Goal: Information Seeking & Learning: Learn about a topic

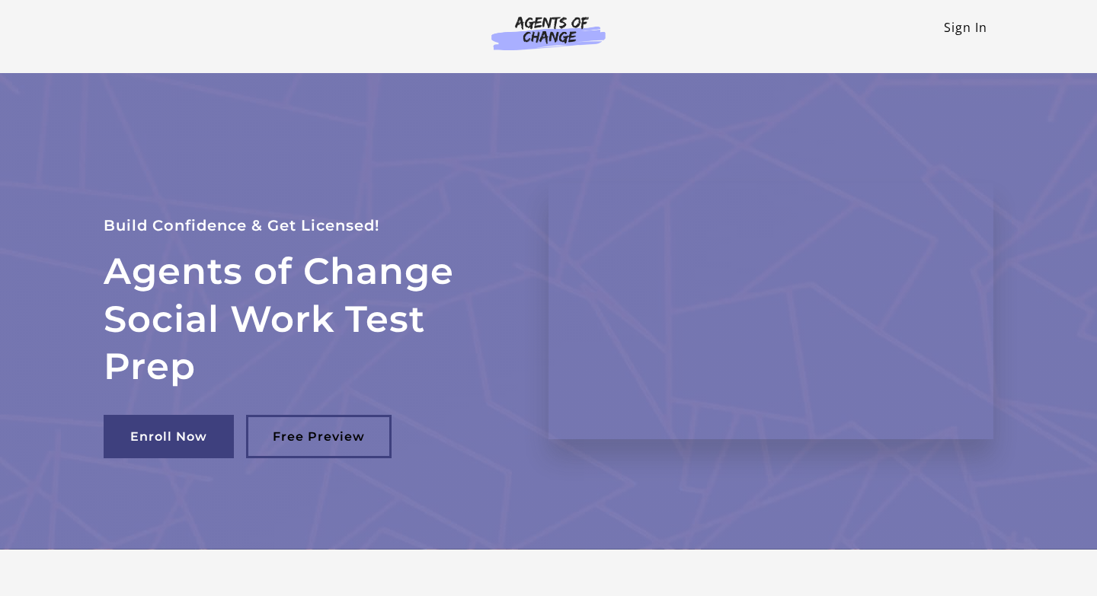
click at [973, 28] on link "Sign In" at bounding box center [965, 27] width 43 height 17
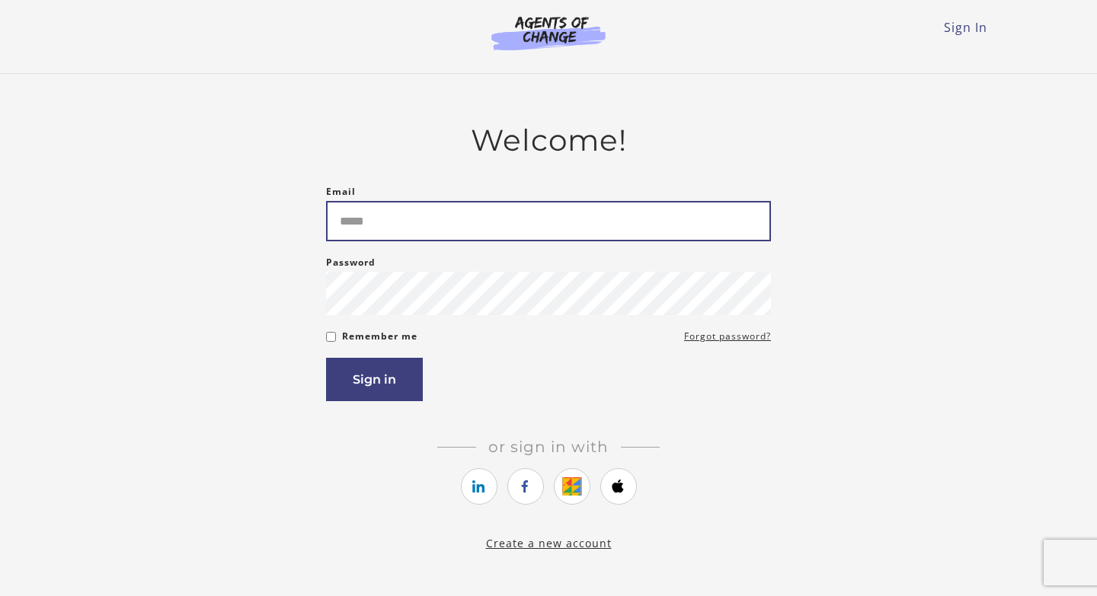
type input "**********"
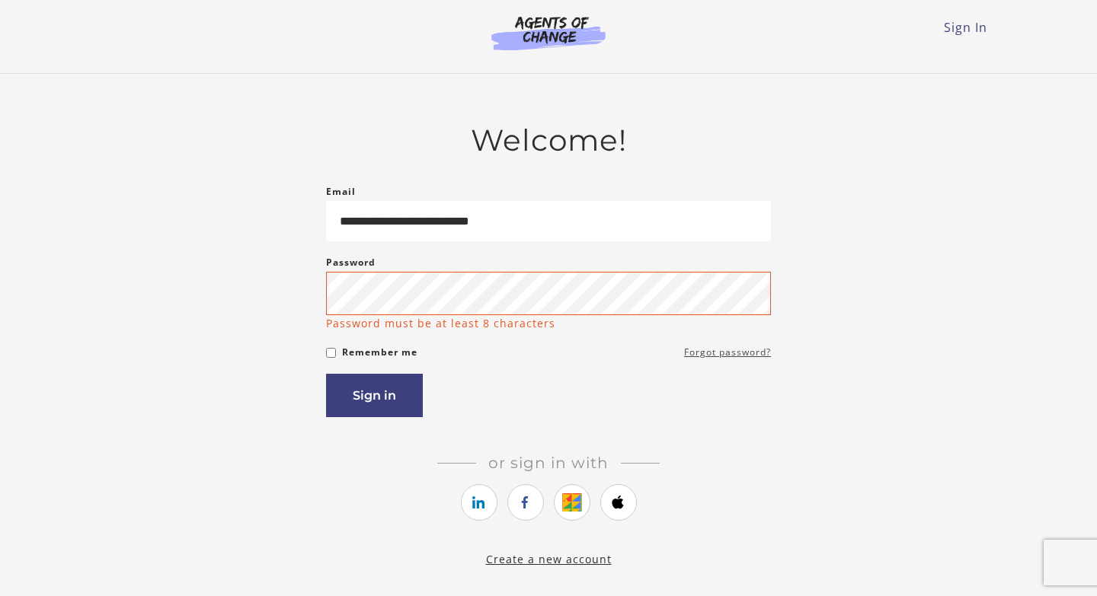
click at [708, 342] on form "**********" at bounding box center [548, 300] width 445 height 235
click at [729, 360] on link "Forgot password?" at bounding box center [727, 351] width 87 height 18
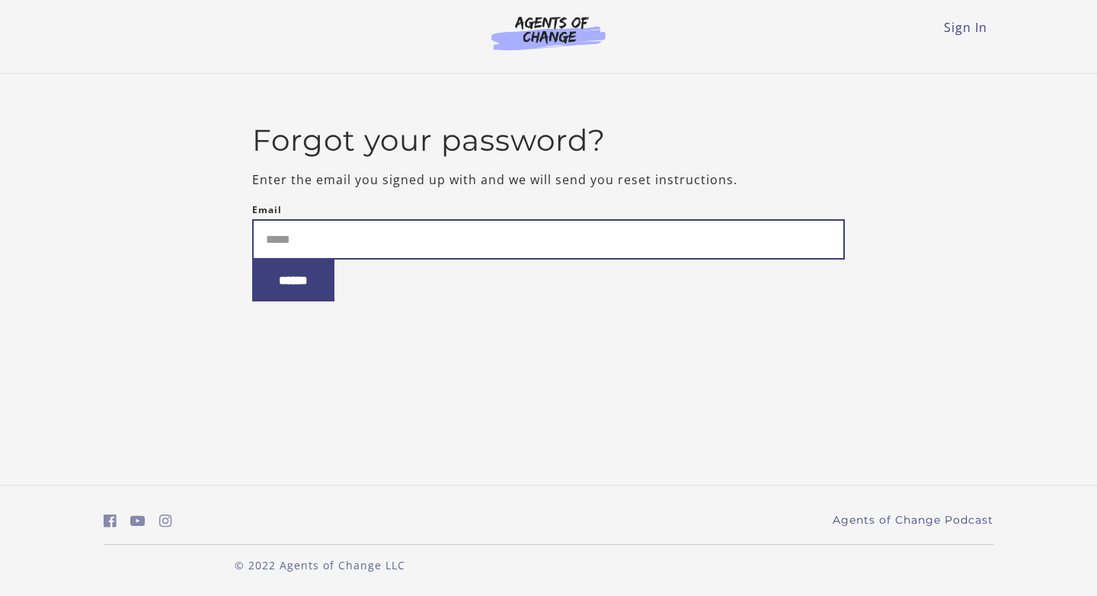
click at [454, 246] on input "Email" at bounding box center [548, 239] width 593 height 40
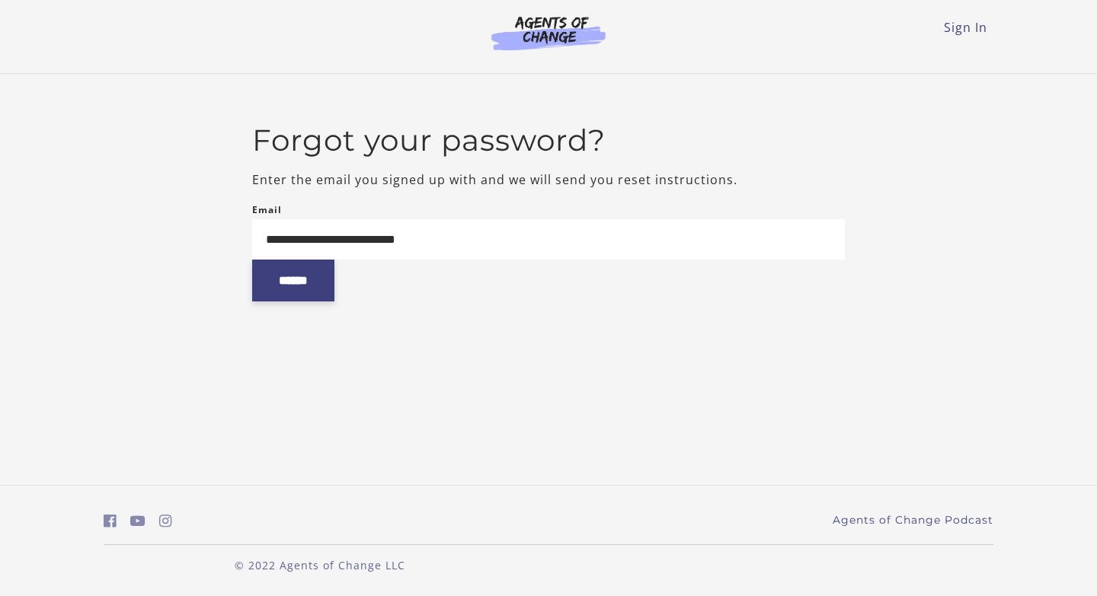
type input "**********"
click at [318, 287] on input "******" at bounding box center [293, 281] width 82 height 42
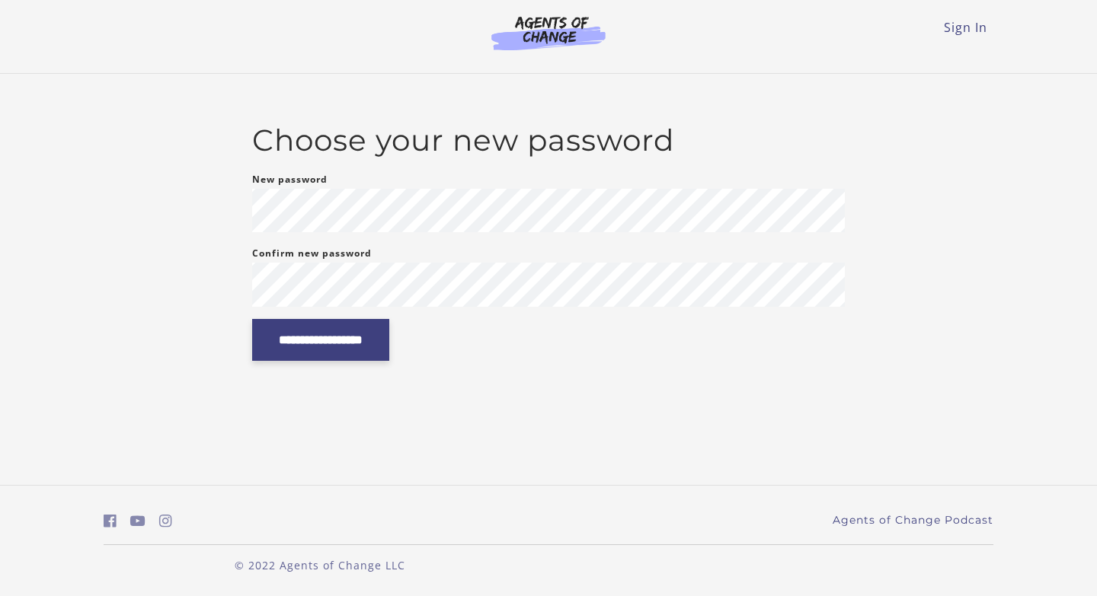
click at [389, 330] on input "**********" at bounding box center [320, 340] width 137 height 42
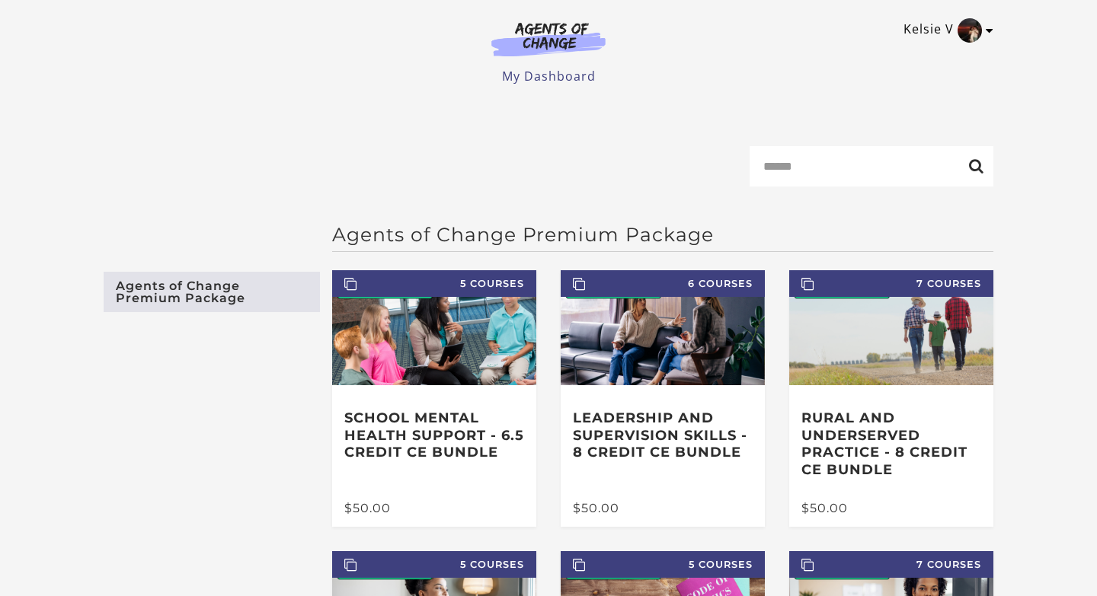
click at [948, 25] on link "Kelsie V" at bounding box center [945, 30] width 82 height 24
click at [986, 36] on icon "Toggle menu" at bounding box center [990, 30] width 8 height 12
click at [673, 146] on main "Search Agents of Change Premium Package Agents of Change Premium Package 5 Cour…" at bounding box center [548, 511] width 1097 height 827
click at [565, 77] on link "My Dashboard" at bounding box center [549, 76] width 94 height 17
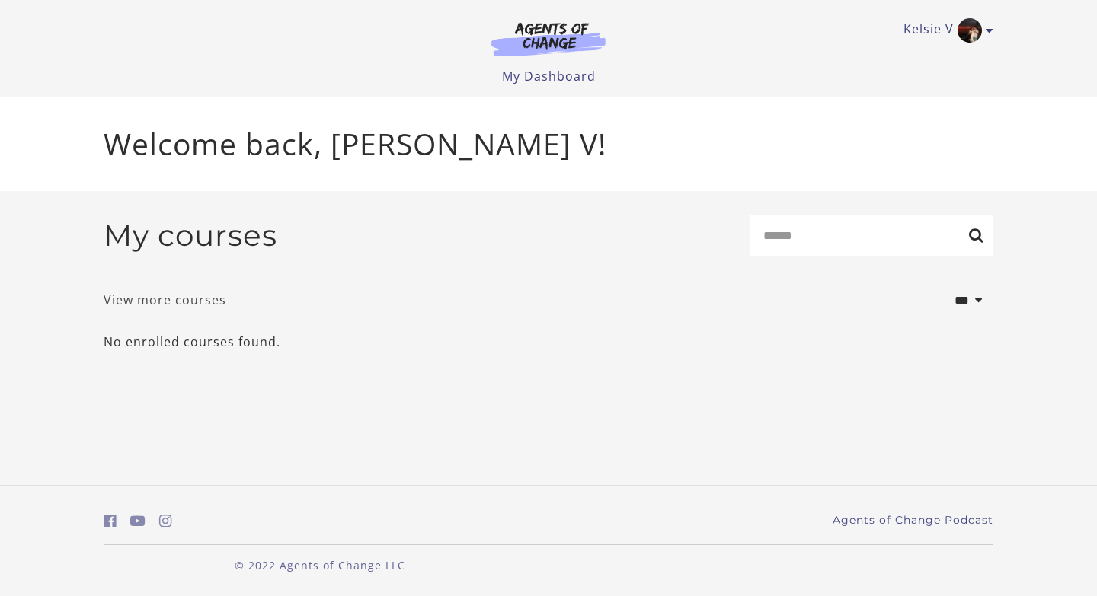
click at [197, 303] on link "View more courses" at bounding box center [165, 300] width 123 height 18
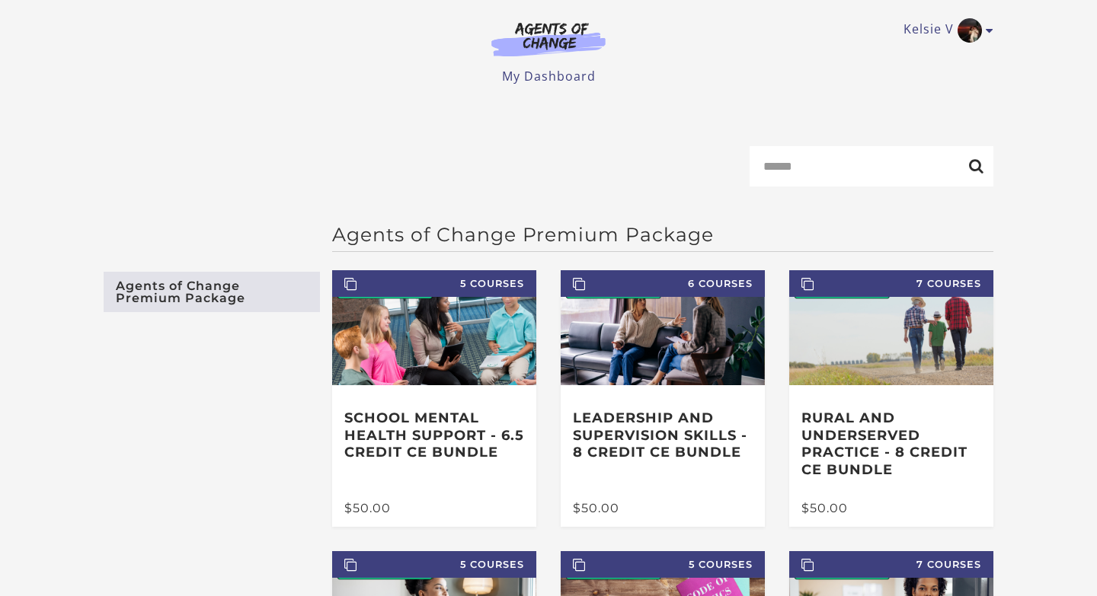
click at [557, 29] on img at bounding box center [548, 38] width 146 height 35
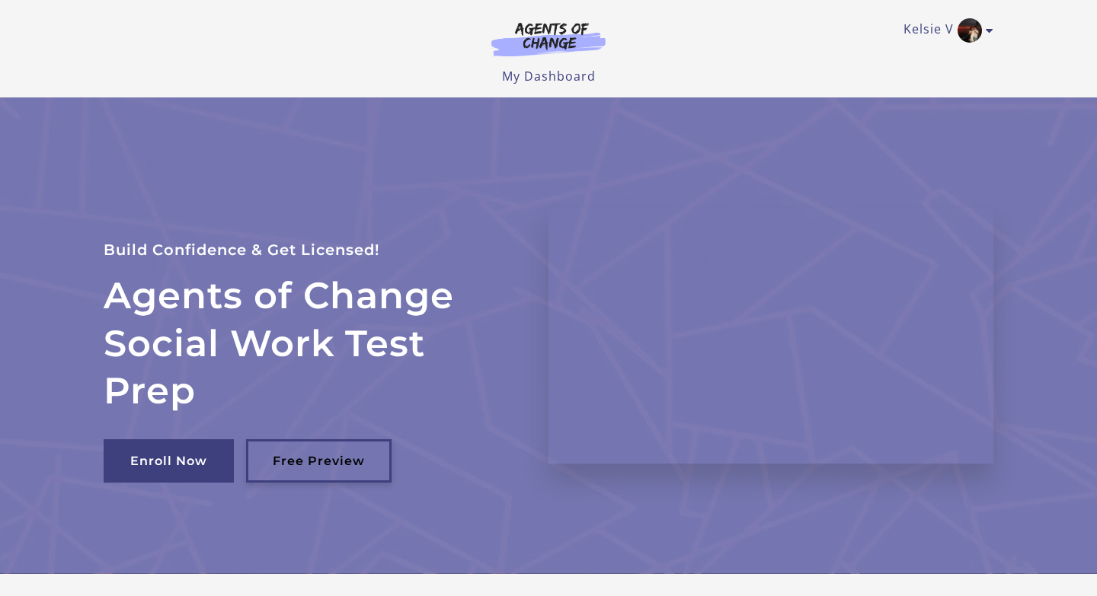
click at [337, 456] on link "Free Preview" at bounding box center [319, 461] width 146 height 43
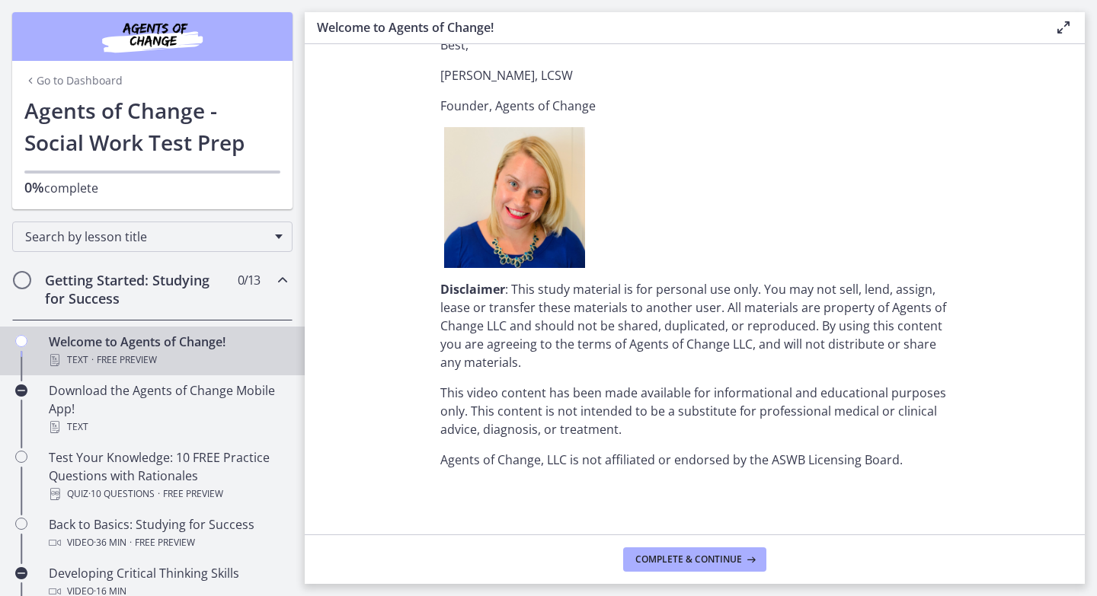
scroll to position [1682, 0]
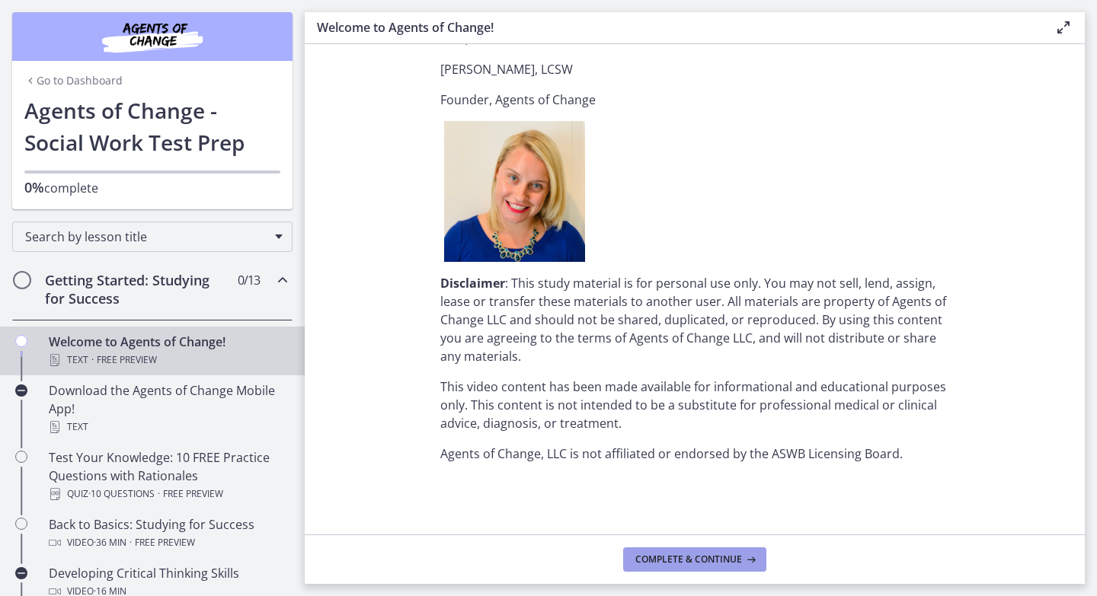
click at [715, 556] on span "Complete & continue" at bounding box center [688, 560] width 107 height 12
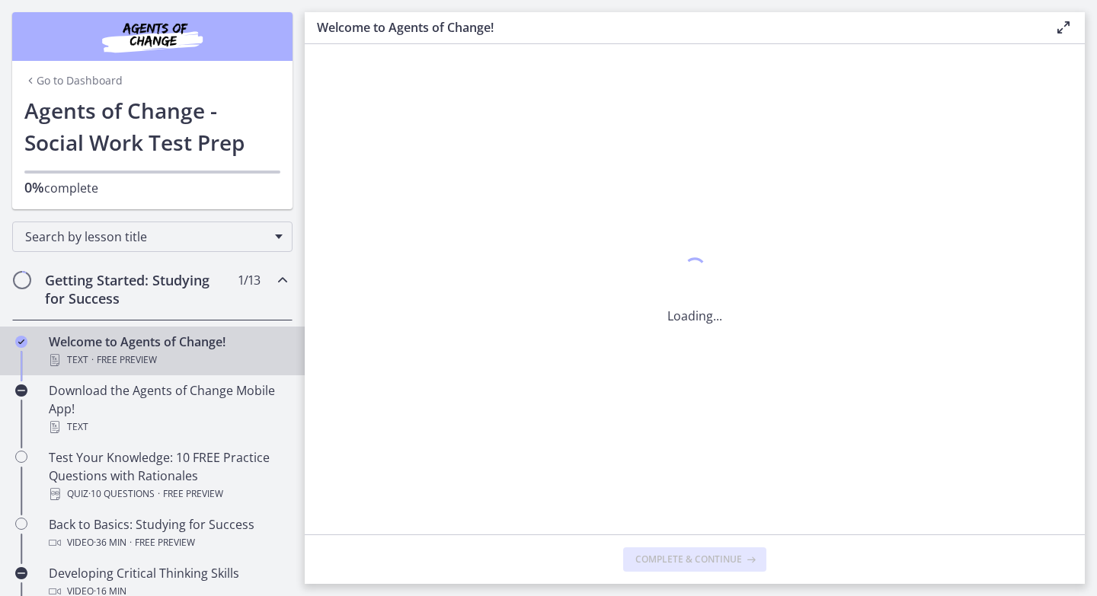
scroll to position [0, 0]
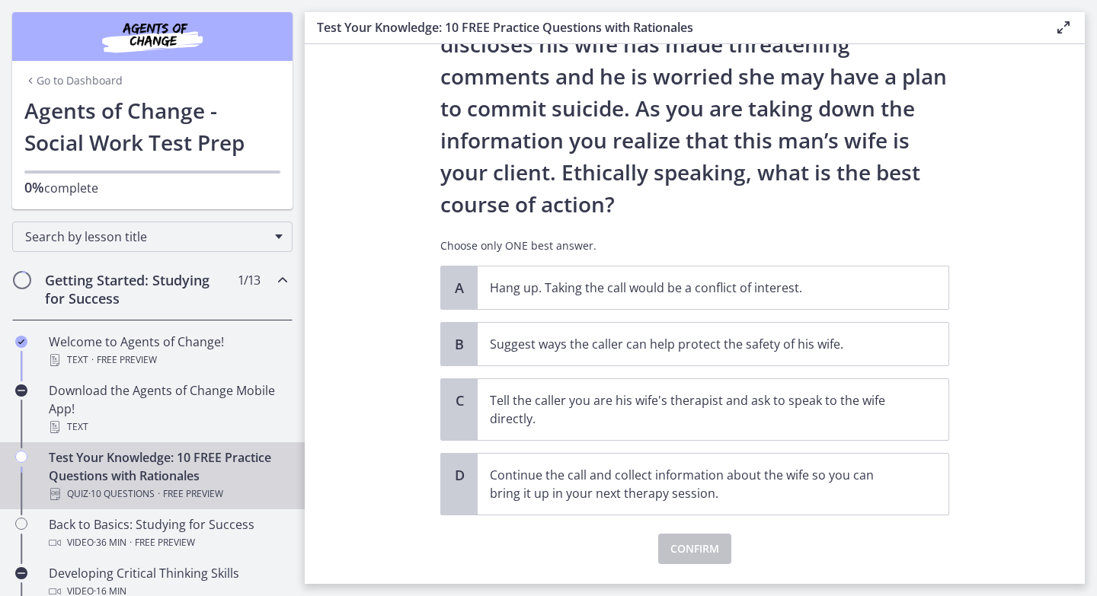
scroll to position [132, 0]
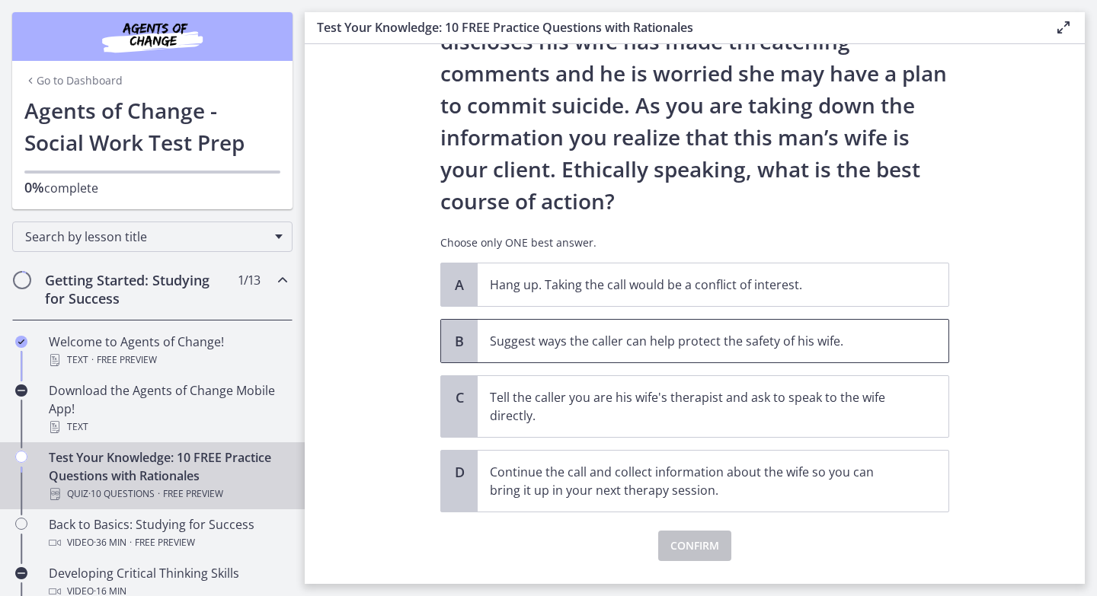
click at [899, 344] on p "Suggest ways the caller can help protect the safety of his wife." at bounding box center [698, 341] width 416 height 18
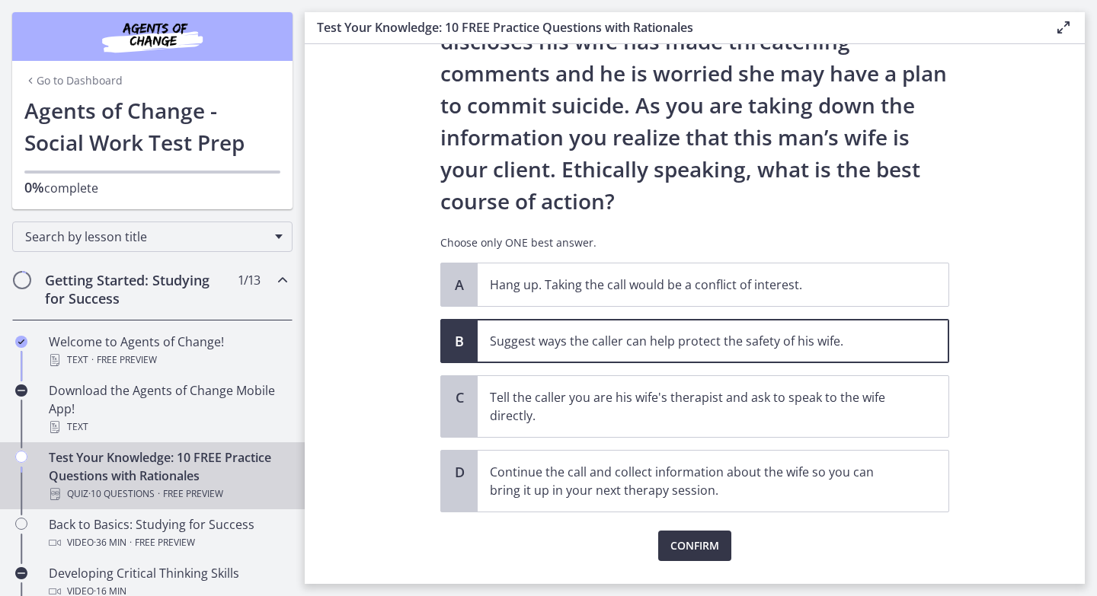
click at [714, 544] on span "Confirm" at bounding box center [694, 546] width 49 height 18
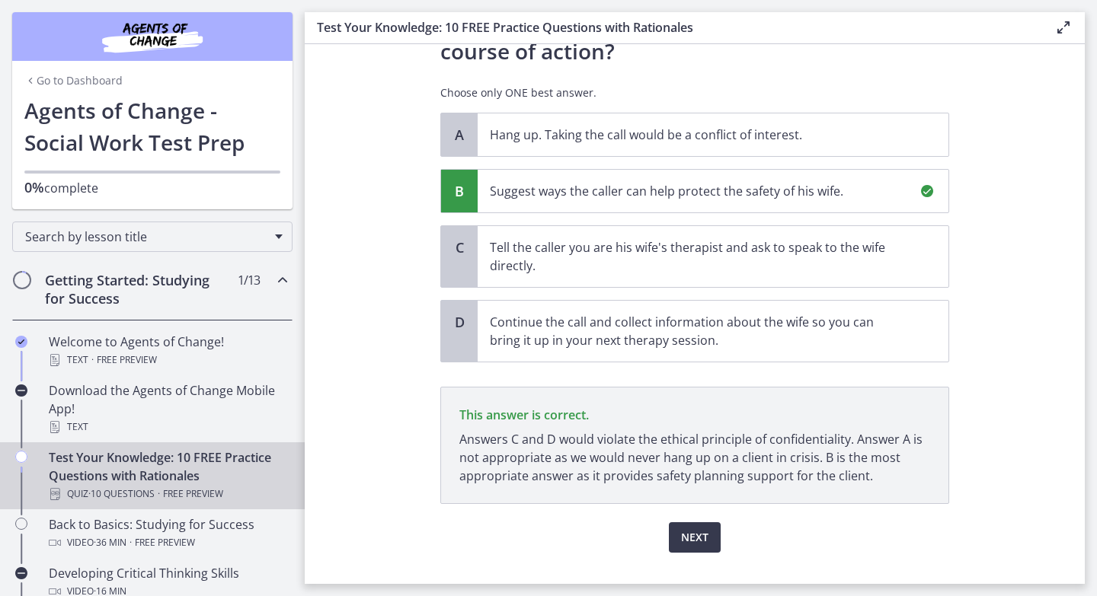
scroll to position [312, 0]
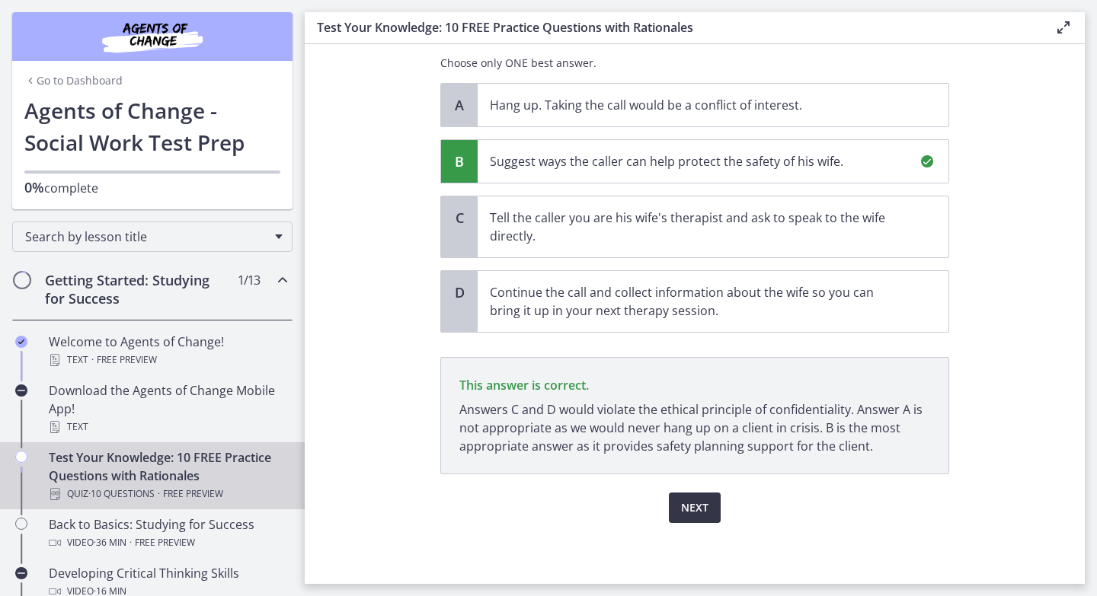
click at [708, 518] on button "Next" at bounding box center [695, 508] width 52 height 30
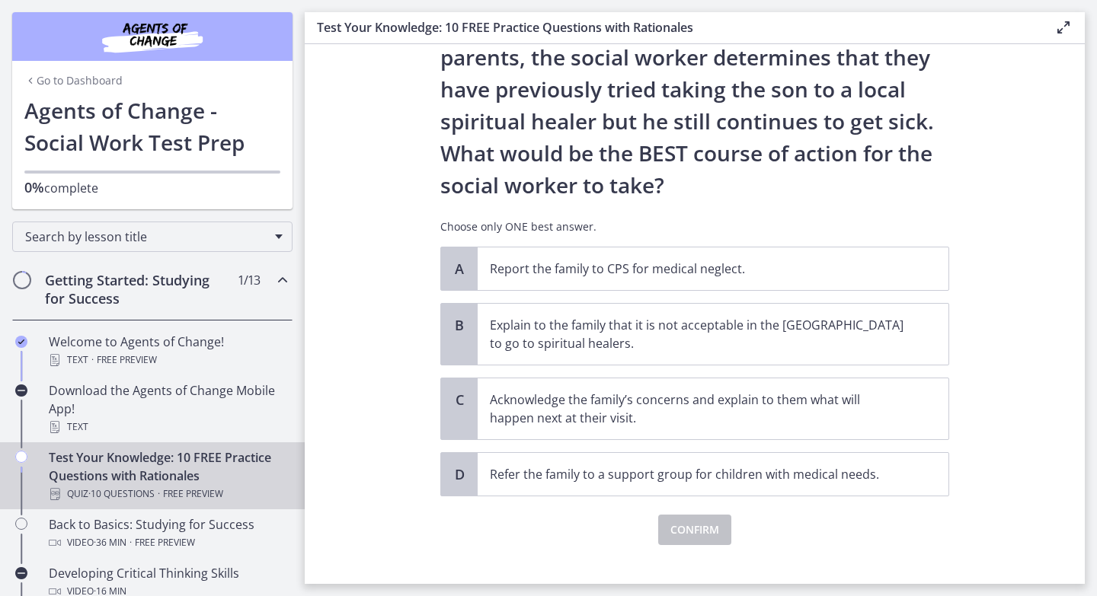
scroll to position [248, 0]
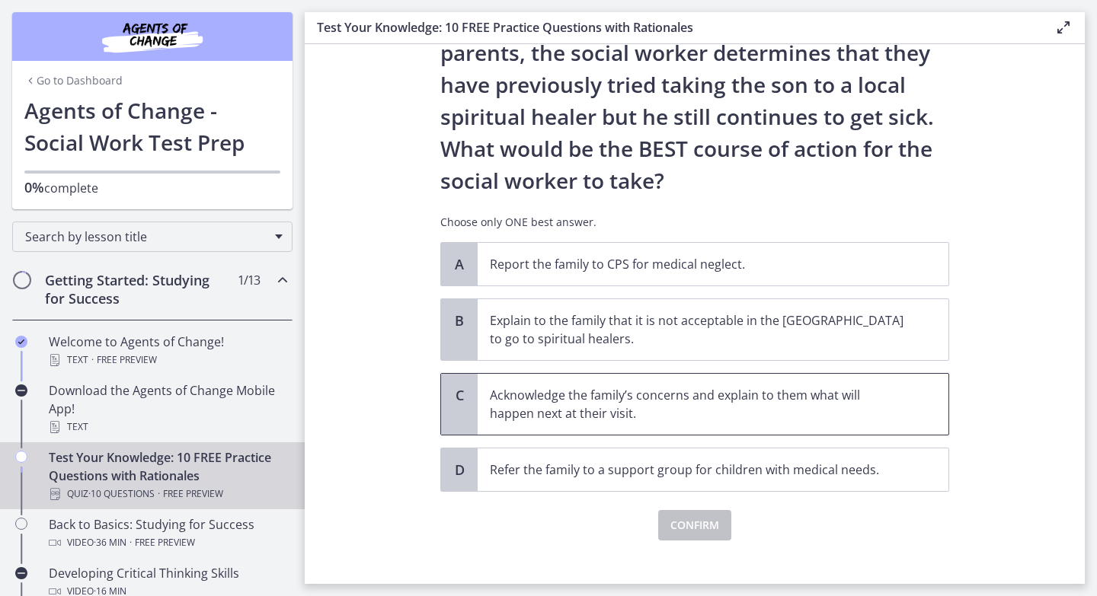
click at [913, 382] on span "Acknowledge the family’s concerns and explain to them what will happen next at …" at bounding box center [713, 404] width 471 height 61
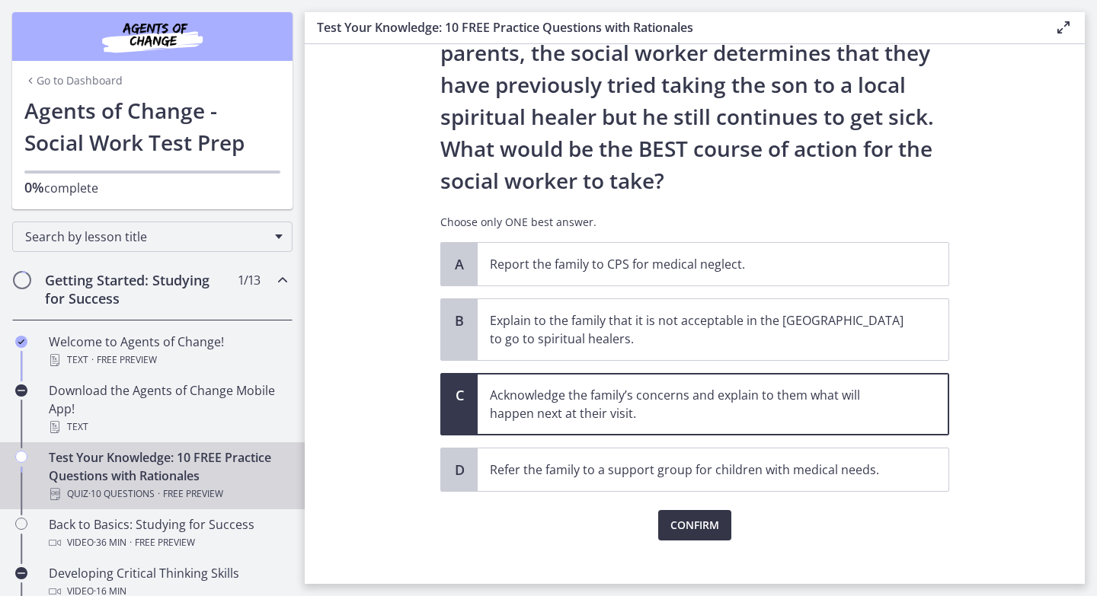
click at [719, 513] on button "Confirm" at bounding box center [694, 525] width 73 height 30
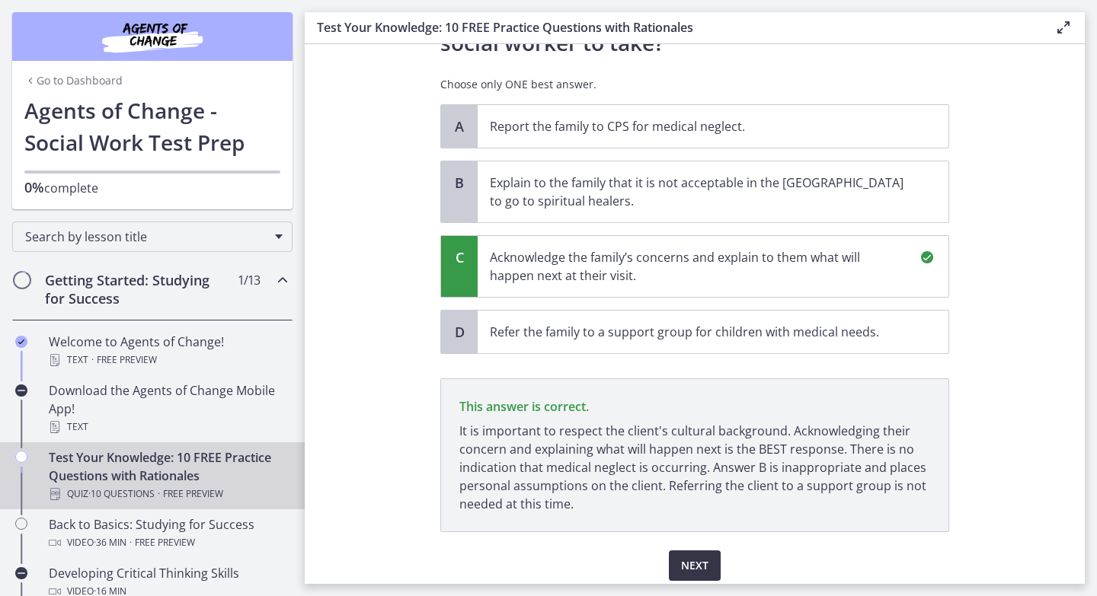
scroll to position [444, 0]
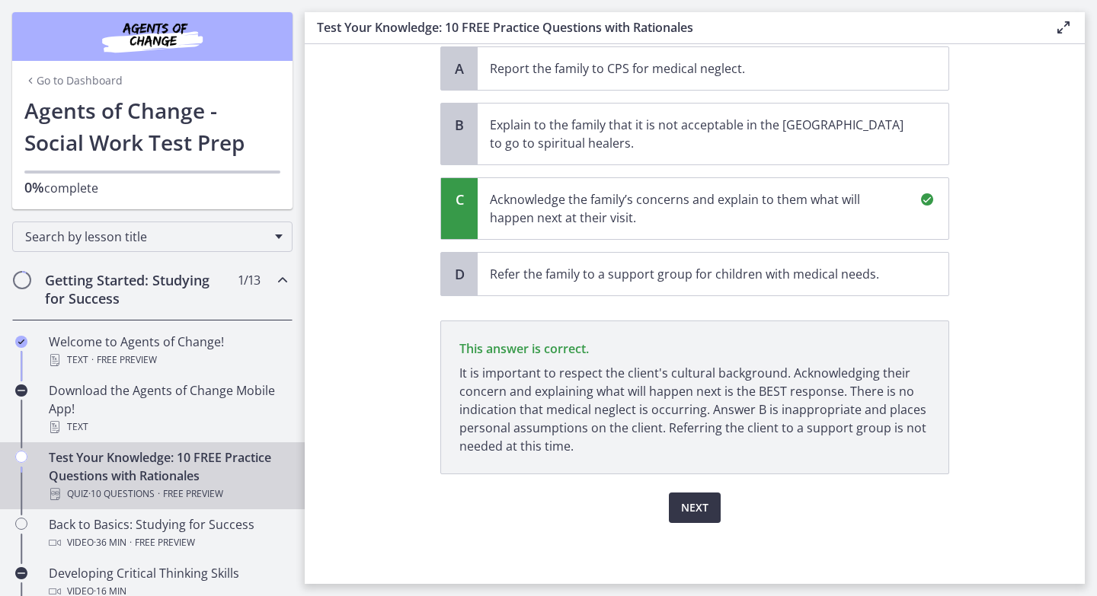
click at [700, 505] on span "Next" at bounding box center [694, 508] width 27 height 18
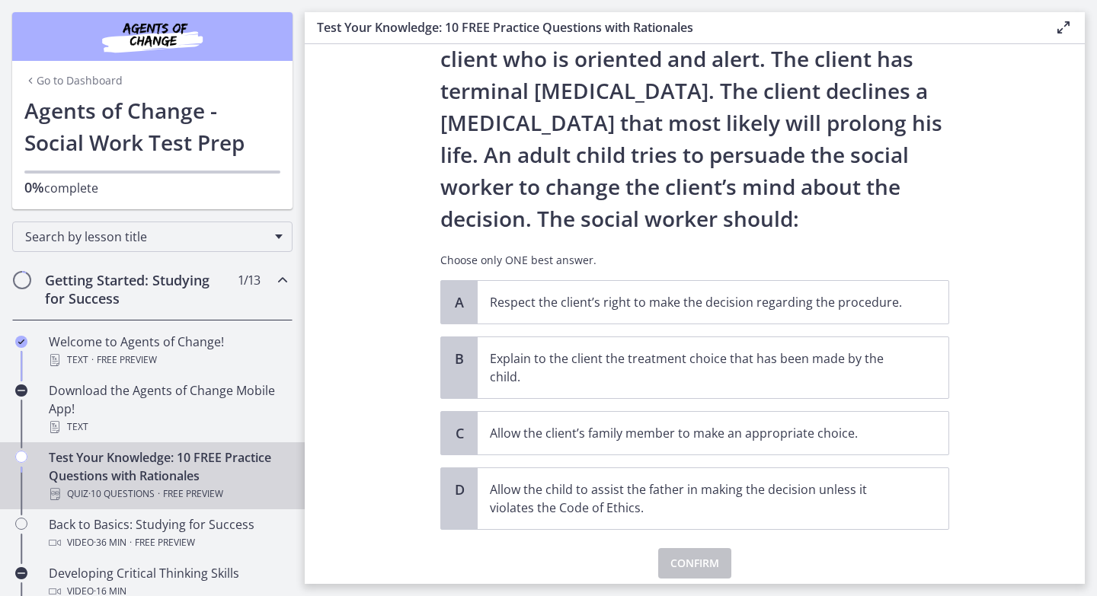
scroll to position [86, 0]
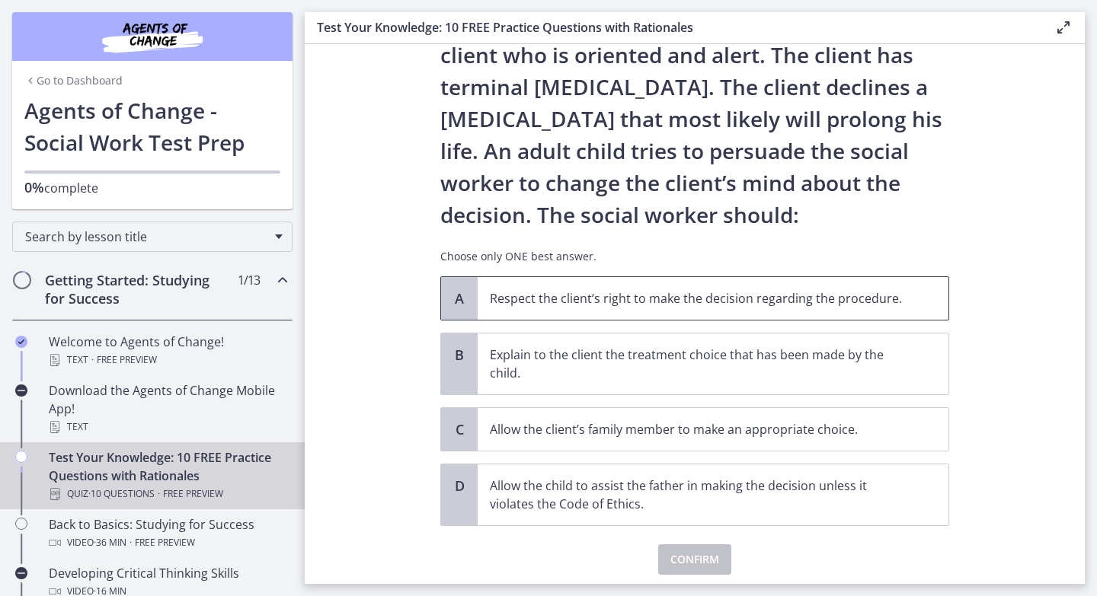
click at [870, 302] on p "Respect the client’s right to make the decision regarding the procedure." at bounding box center [698, 298] width 416 height 18
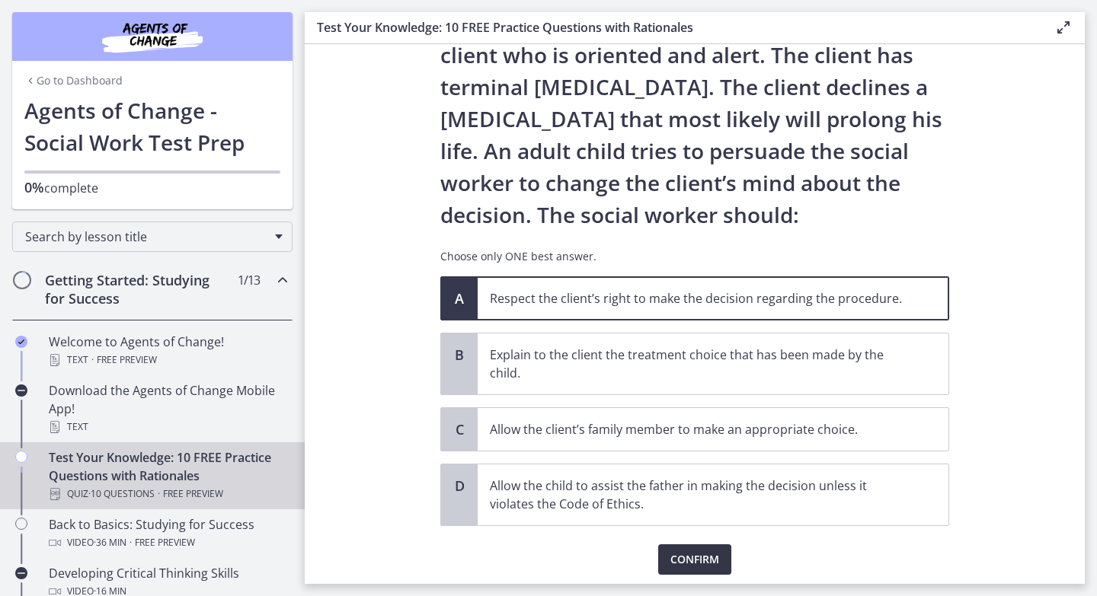
click at [686, 567] on span "Confirm" at bounding box center [694, 560] width 49 height 18
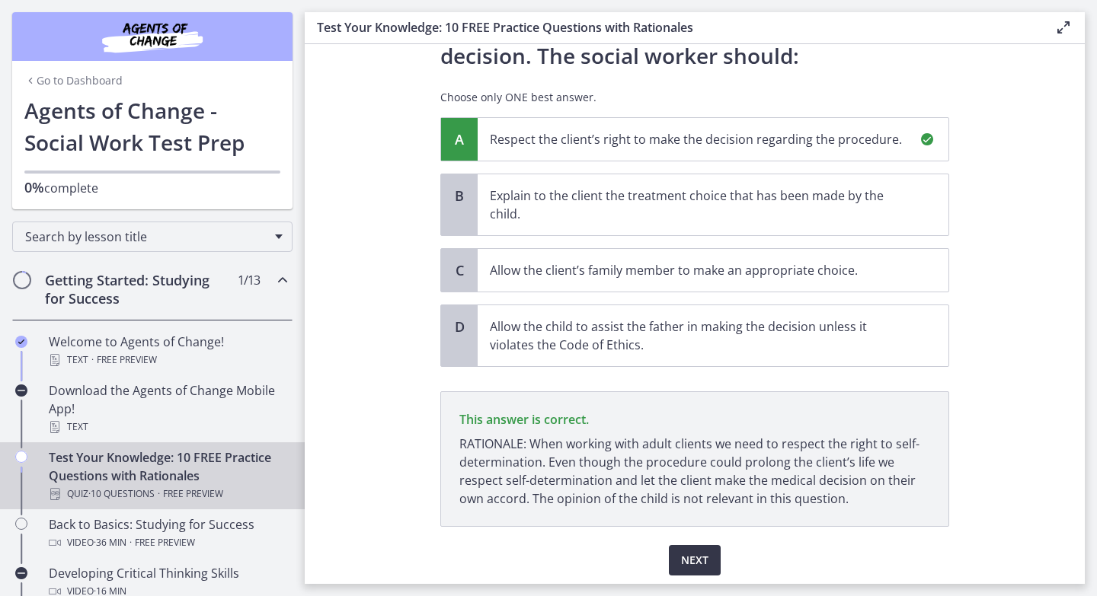
scroll to position [298, 0]
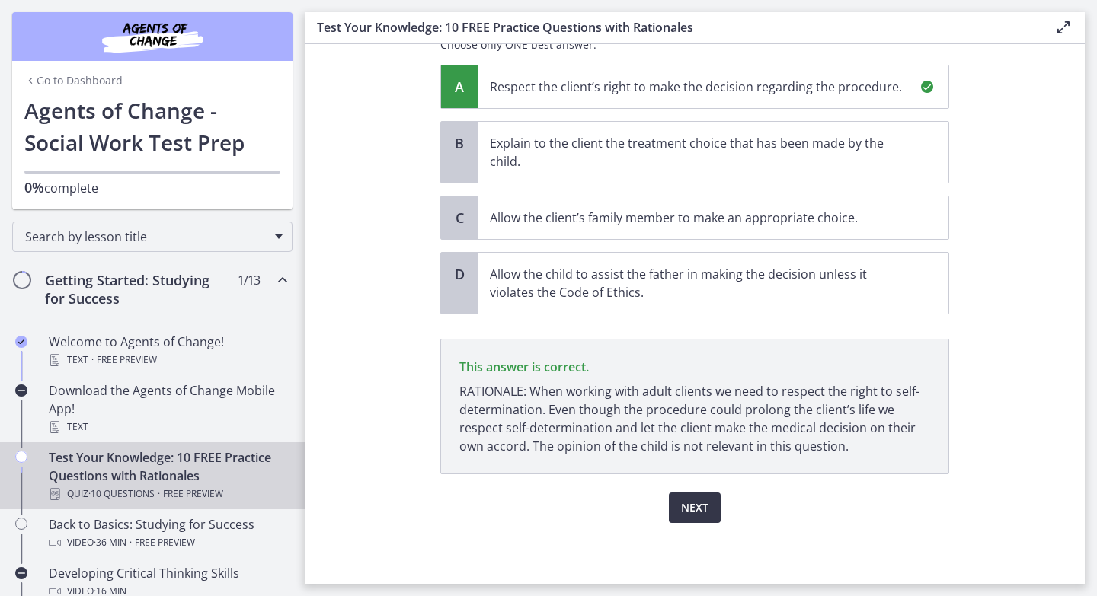
click at [688, 504] on span "Next" at bounding box center [694, 508] width 27 height 18
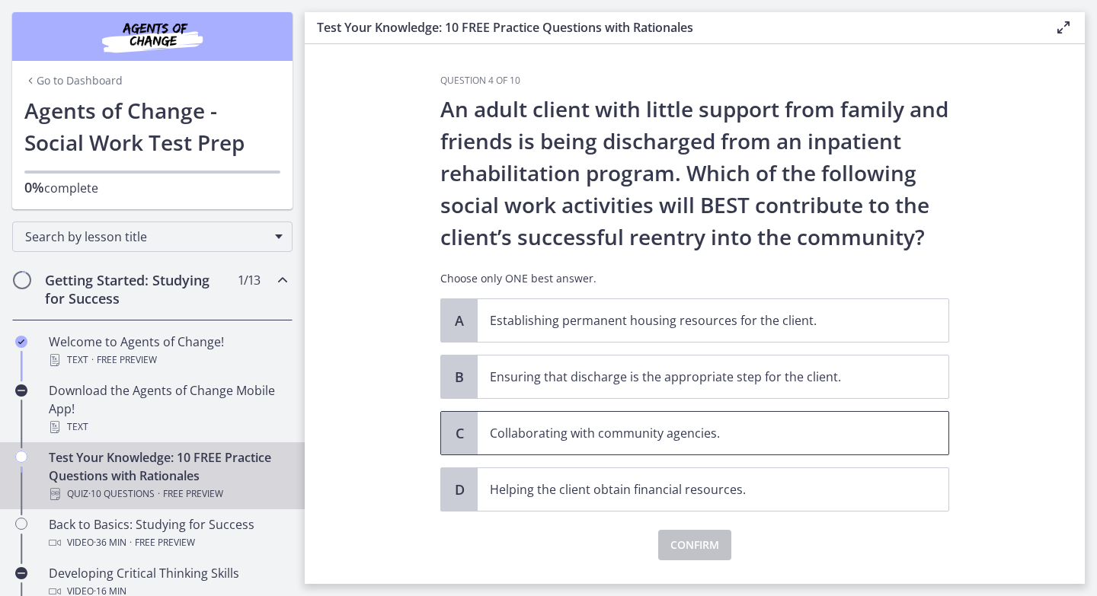
click at [771, 449] on span "Collaborating with community agencies." at bounding box center [713, 433] width 471 height 43
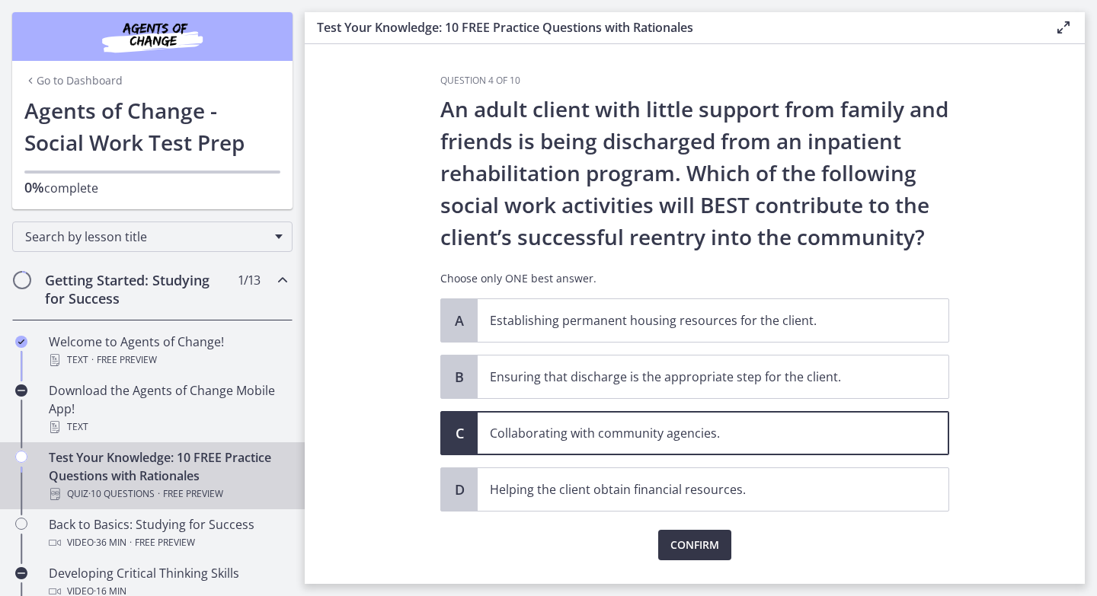
click at [711, 557] on button "Confirm" at bounding box center [694, 545] width 73 height 30
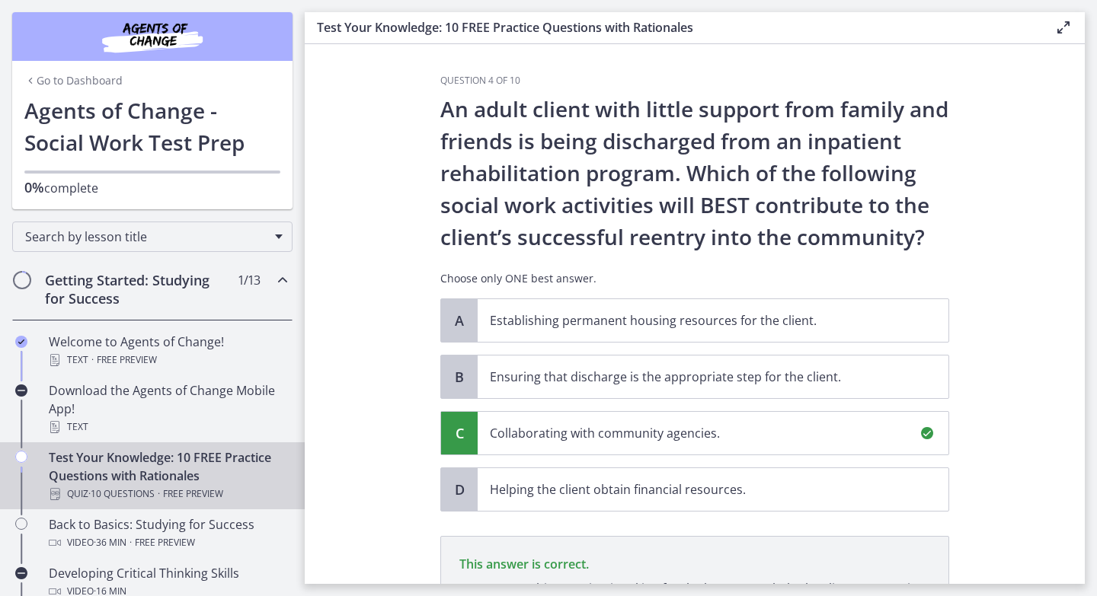
scroll to position [216, 0]
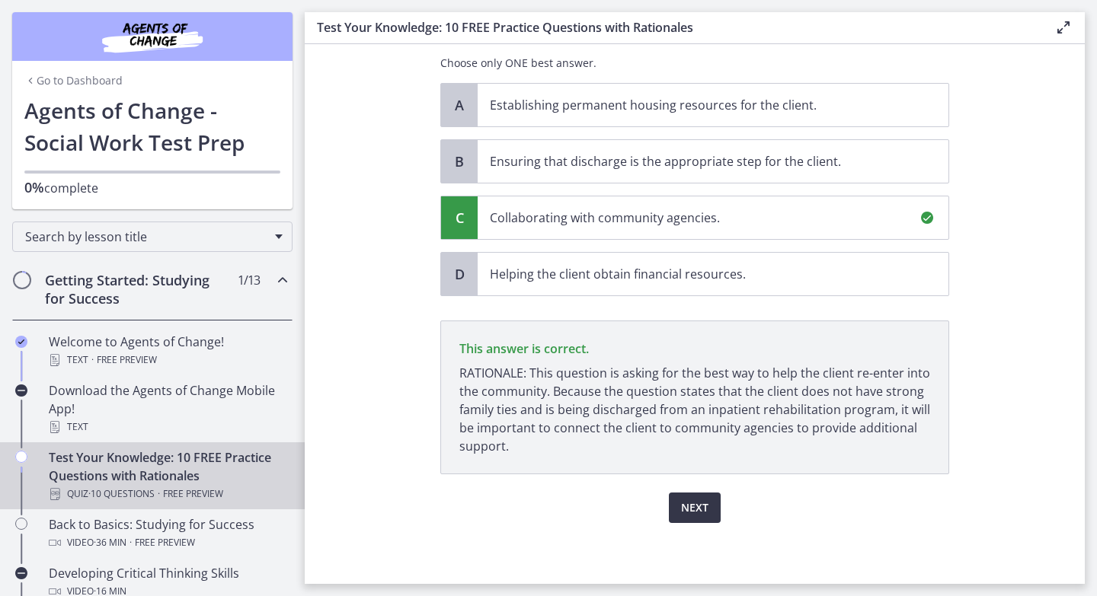
click at [696, 504] on span "Next" at bounding box center [694, 508] width 27 height 18
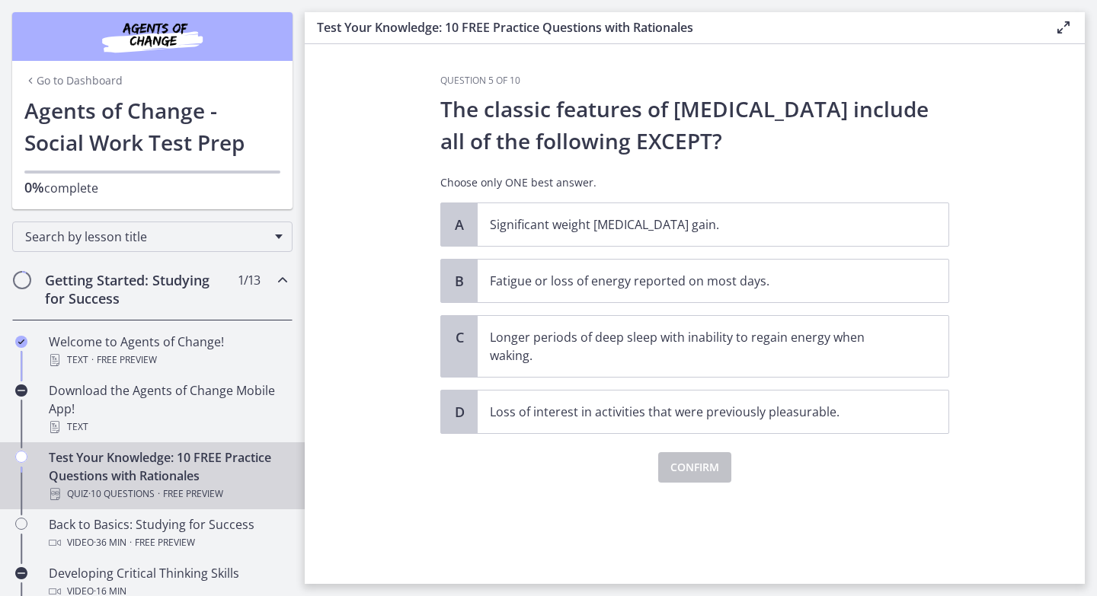
scroll to position [0, 0]
click at [667, 219] on p "Significant weight [MEDICAL_DATA] gain." at bounding box center [698, 225] width 416 height 18
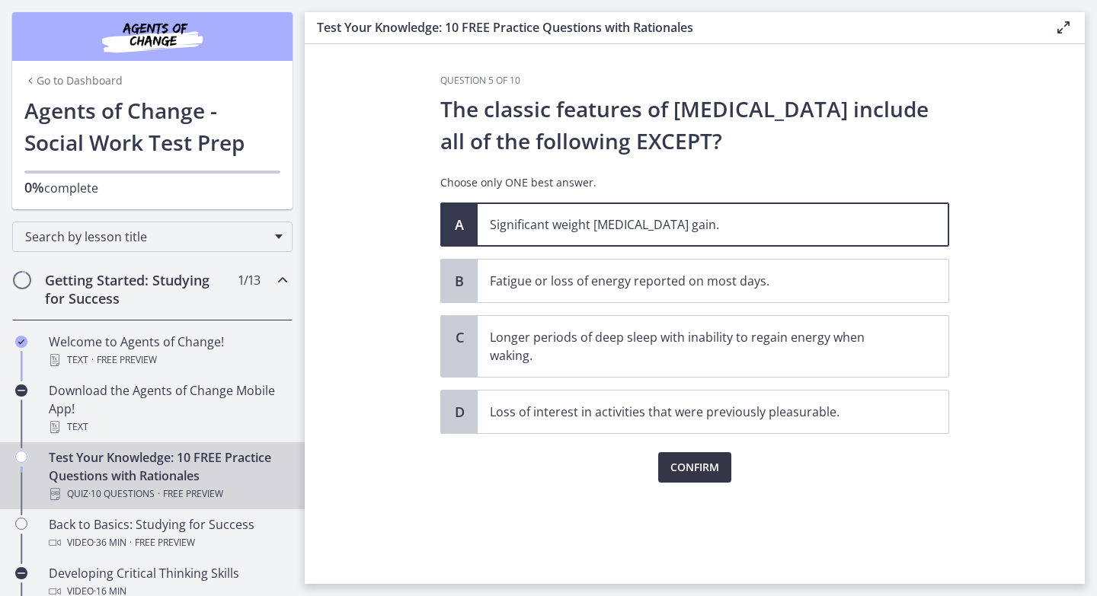
click at [686, 475] on span "Confirm" at bounding box center [694, 468] width 49 height 18
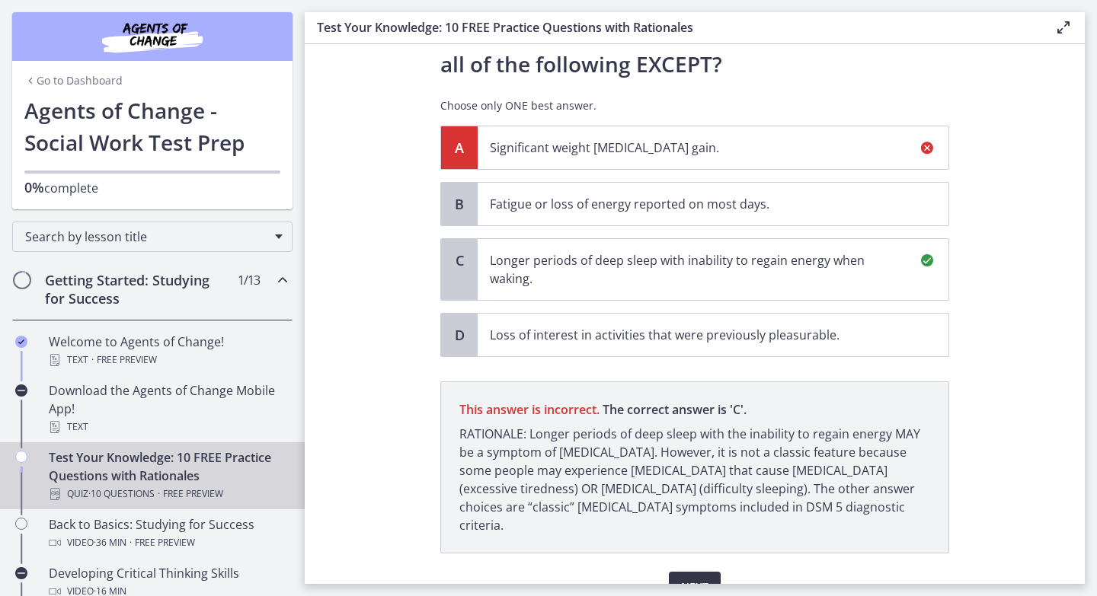
scroll to position [138, 0]
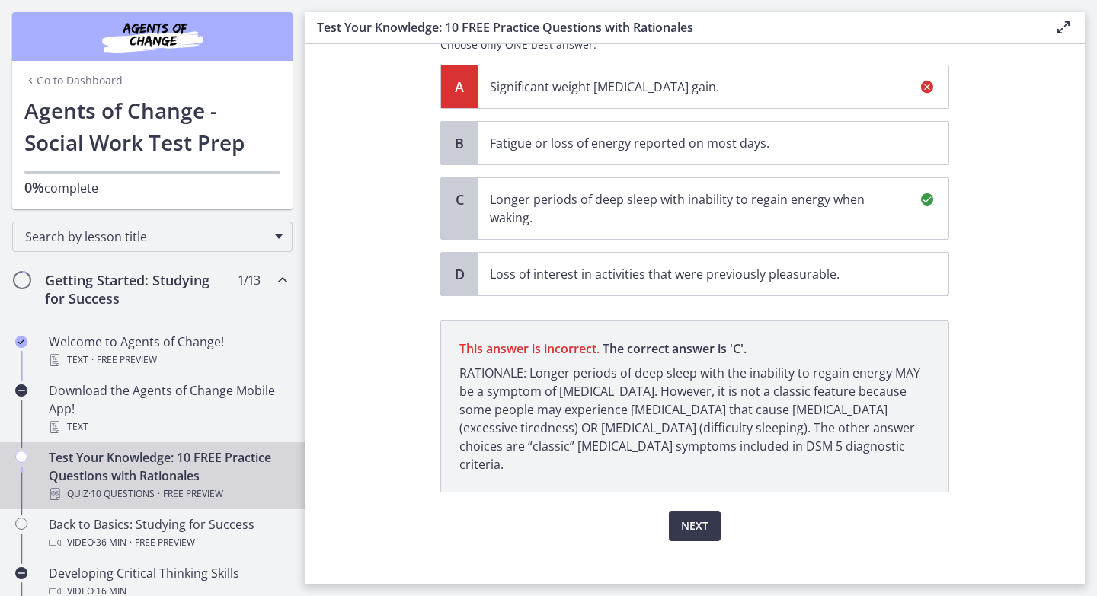
click at [659, 227] on span "Longer periods of deep sleep with inability to regain energy when waking." at bounding box center [713, 208] width 471 height 61
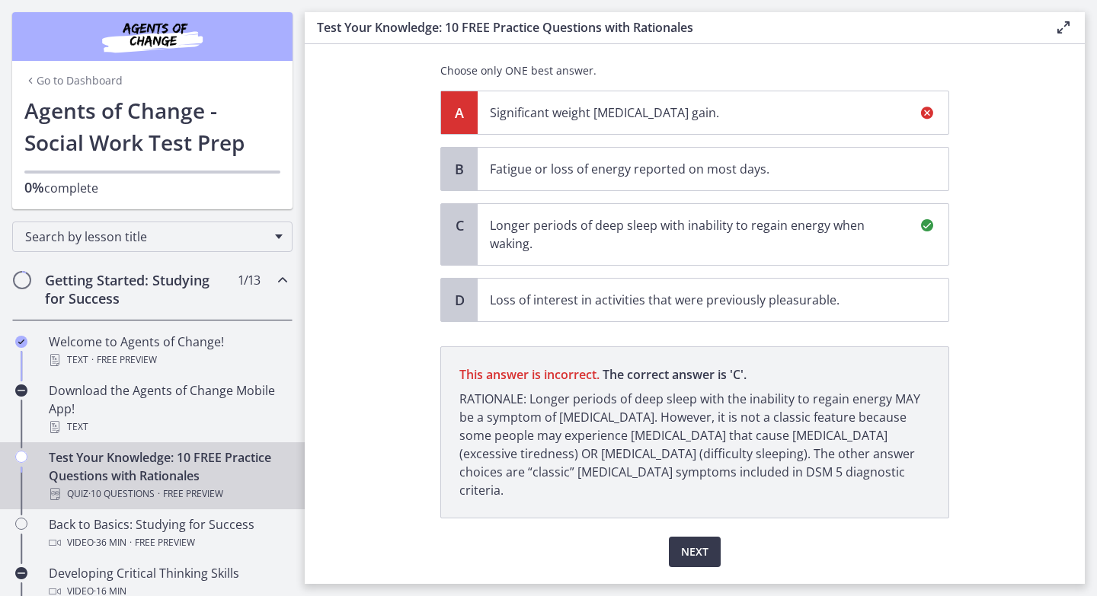
scroll to position [103, 0]
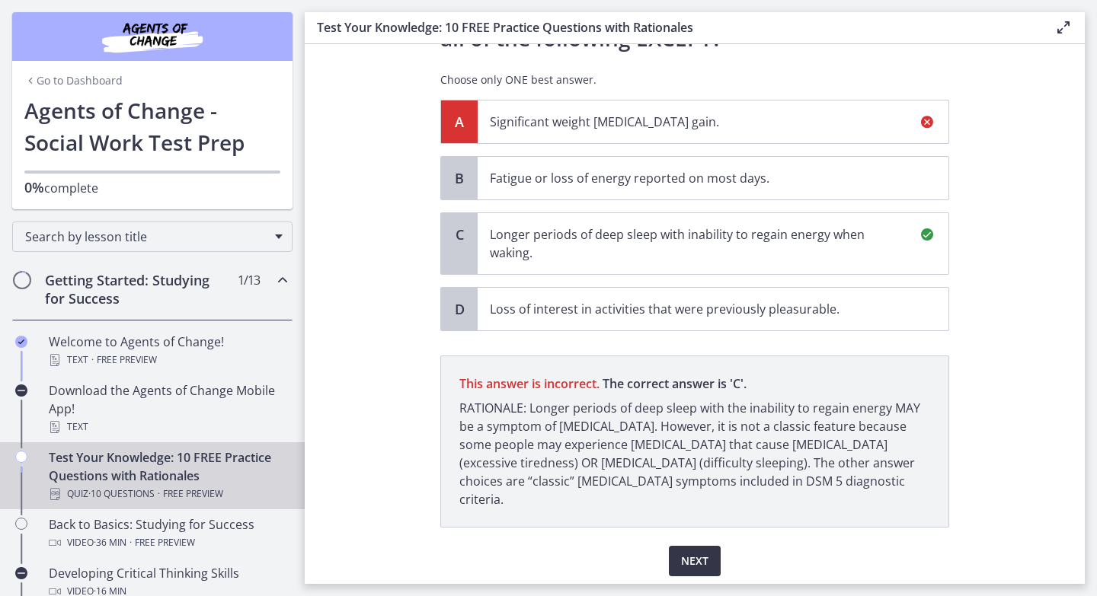
click at [703, 552] on span "Next" at bounding box center [694, 561] width 27 height 18
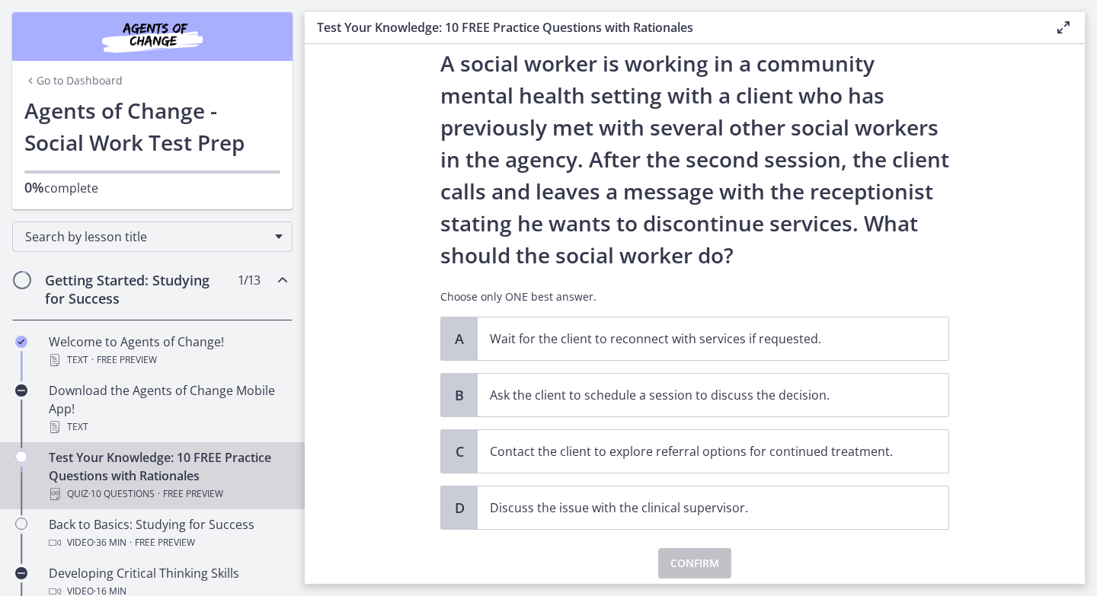
scroll to position [62, 0]
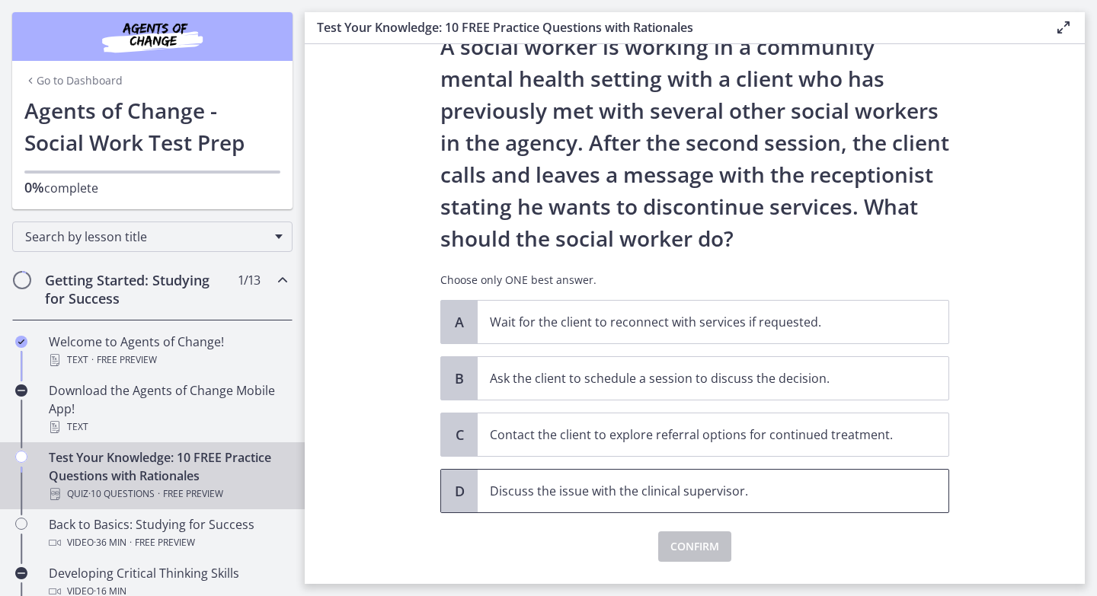
click at [699, 482] on p "Discuss the issue with the clinical supervisor." at bounding box center [698, 491] width 416 height 18
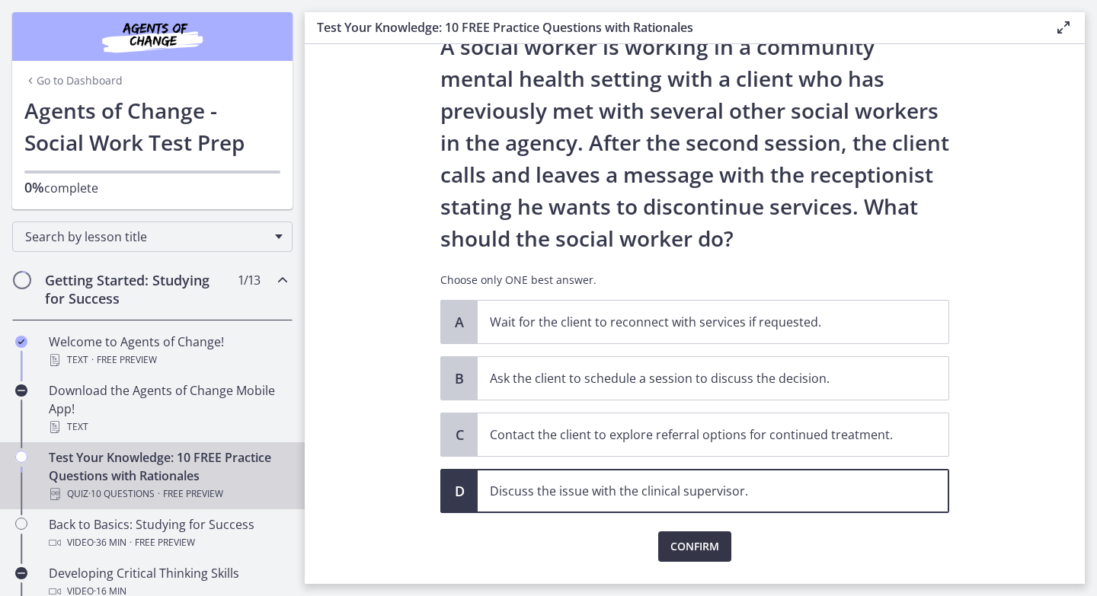
click at [706, 555] on span "Confirm" at bounding box center [694, 547] width 49 height 18
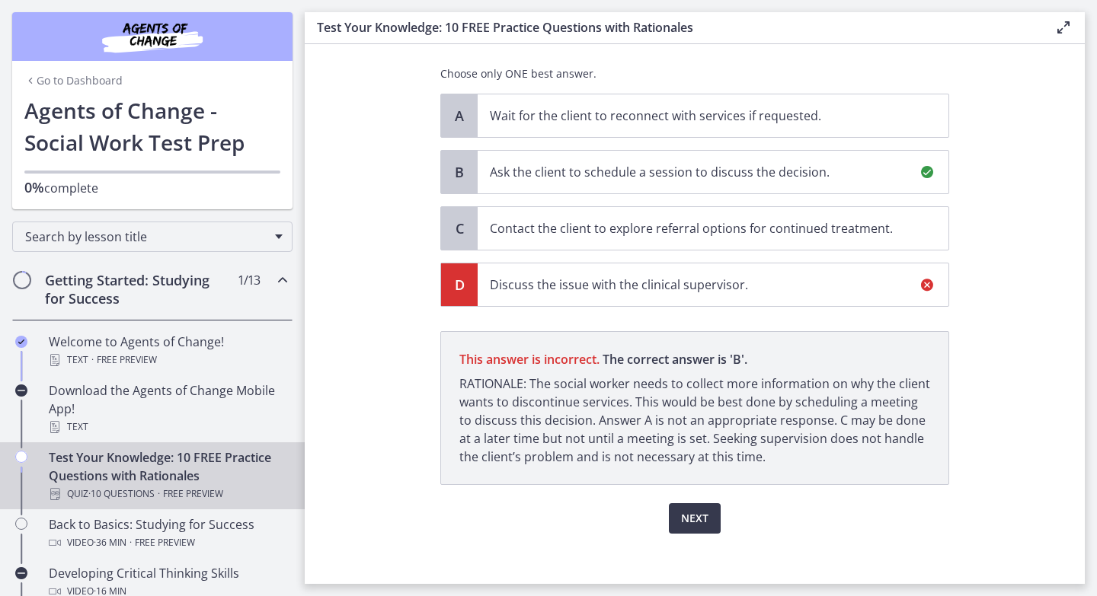
scroll to position [273, 0]
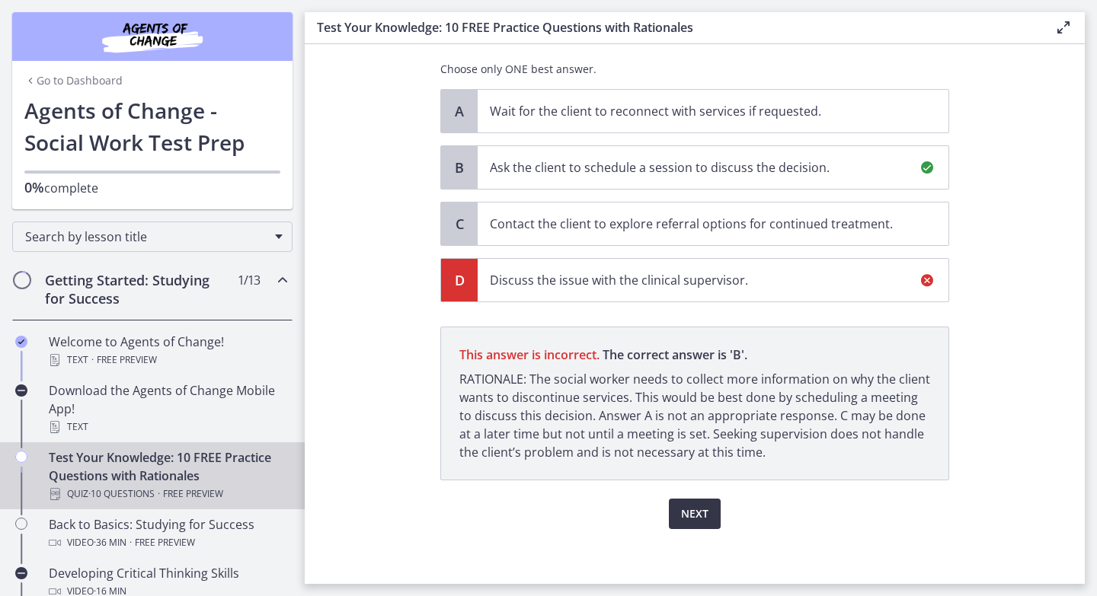
click at [692, 518] on span "Next" at bounding box center [694, 514] width 27 height 18
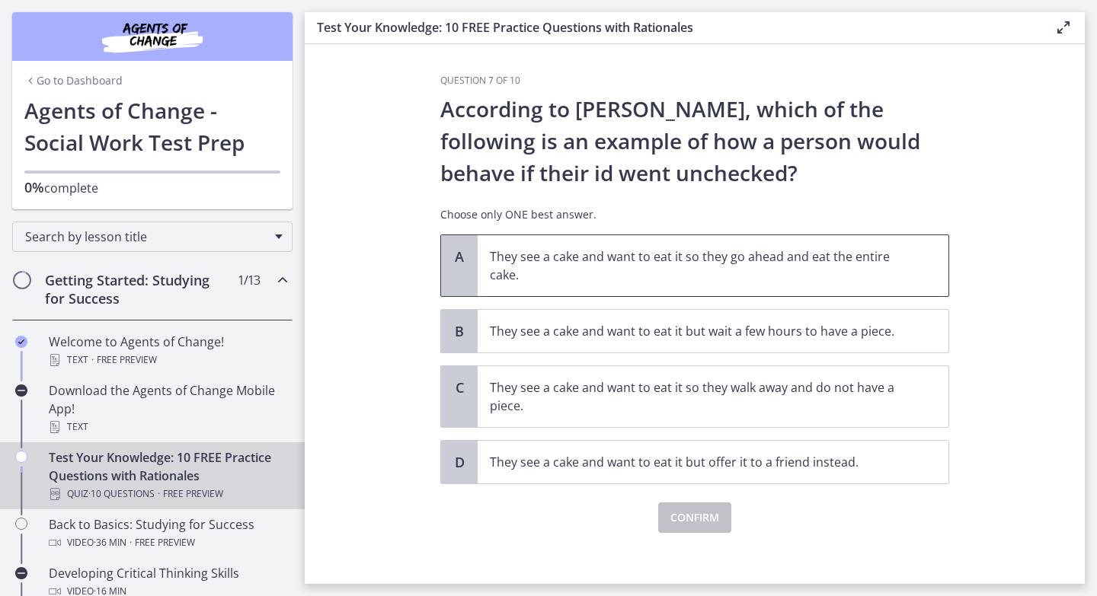
click at [849, 275] on p "They see a cake and want to eat it so they go ahead and eat the entire cake." at bounding box center [698, 266] width 416 height 37
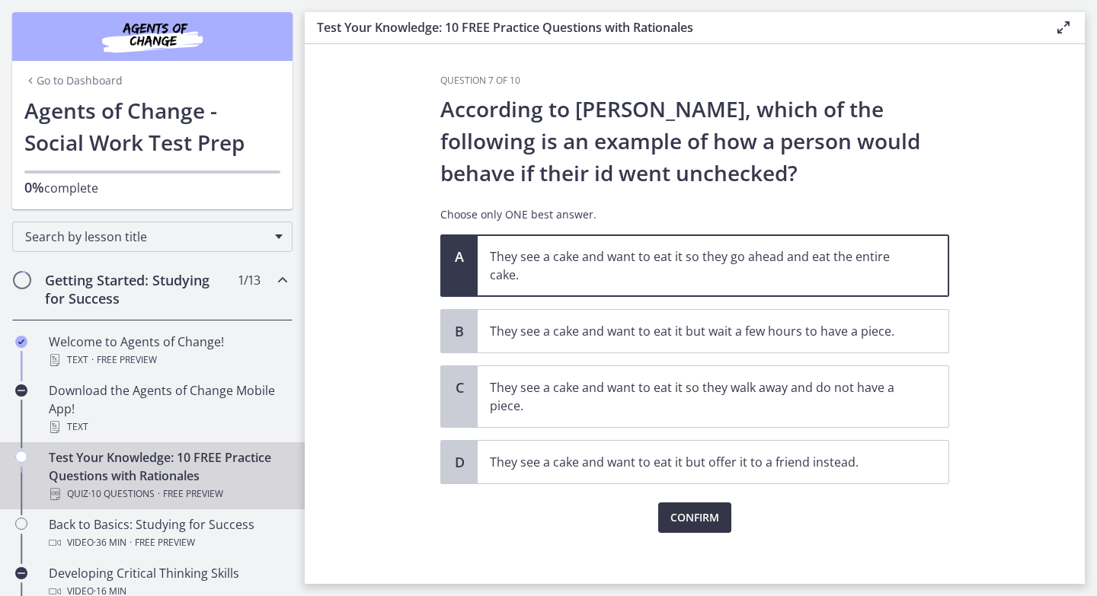
click at [713, 514] on span "Confirm" at bounding box center [694, 518] width 49 height 18
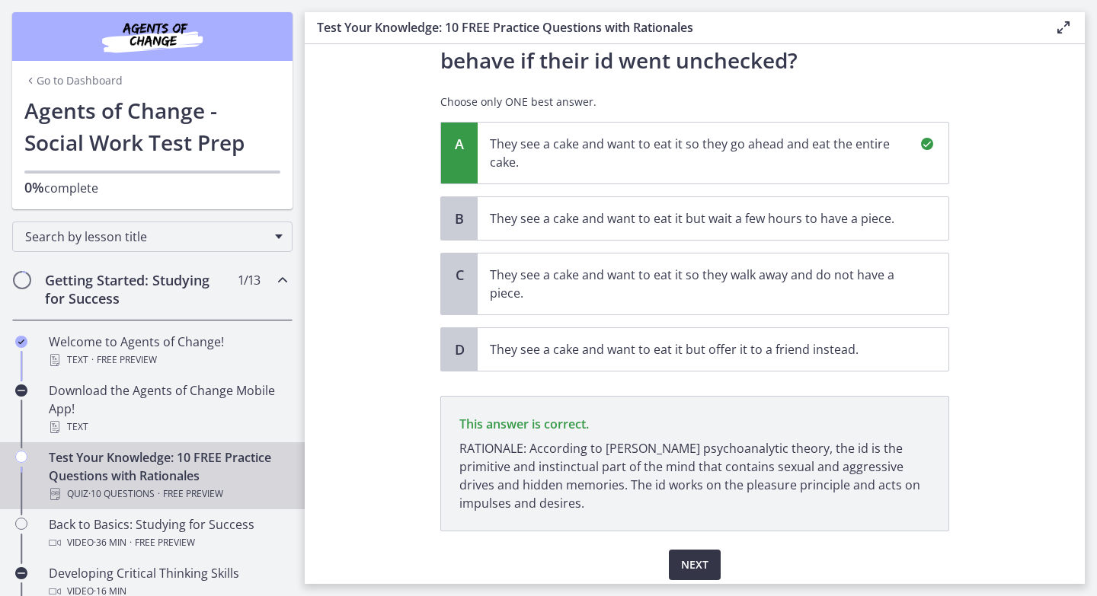
scroll to position [170, 0]
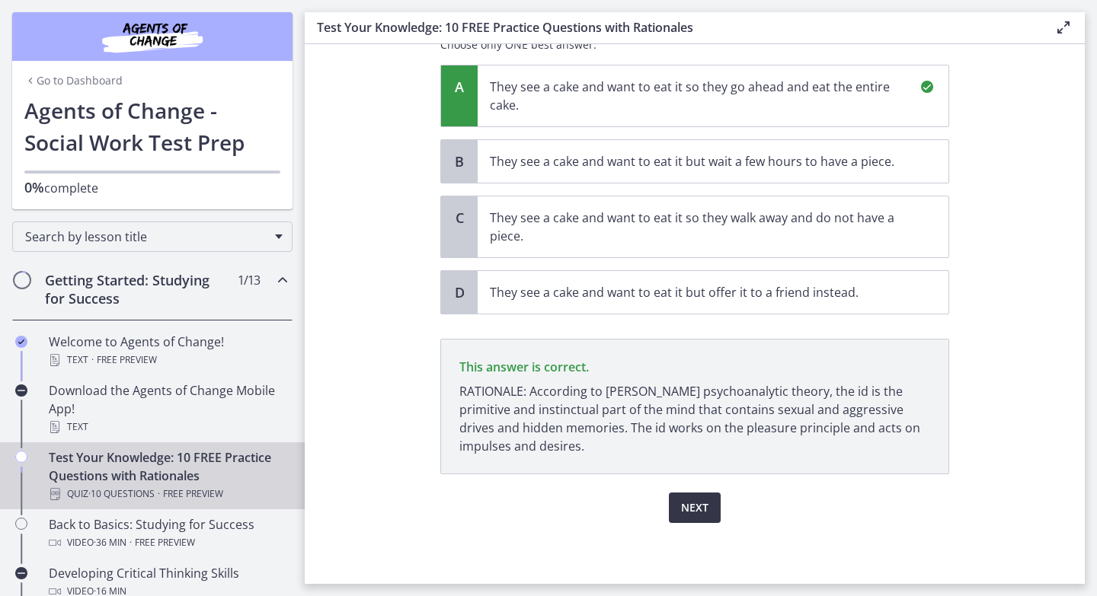
click at [689, 505] on span "Next" at bounding box center [694, 508] width 27 height 18
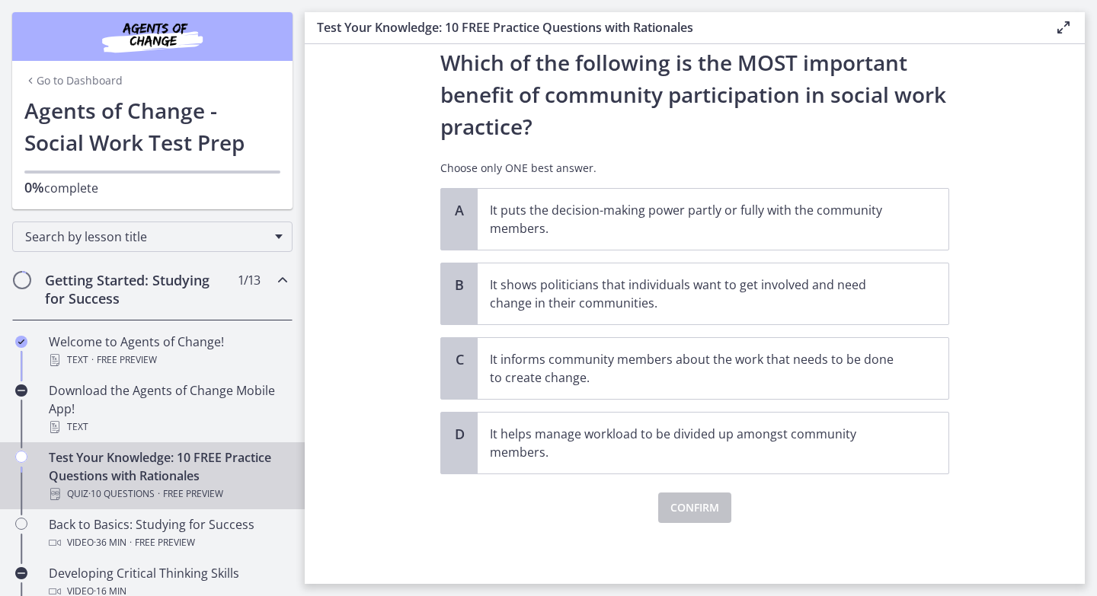
scroll to position [0, 0]
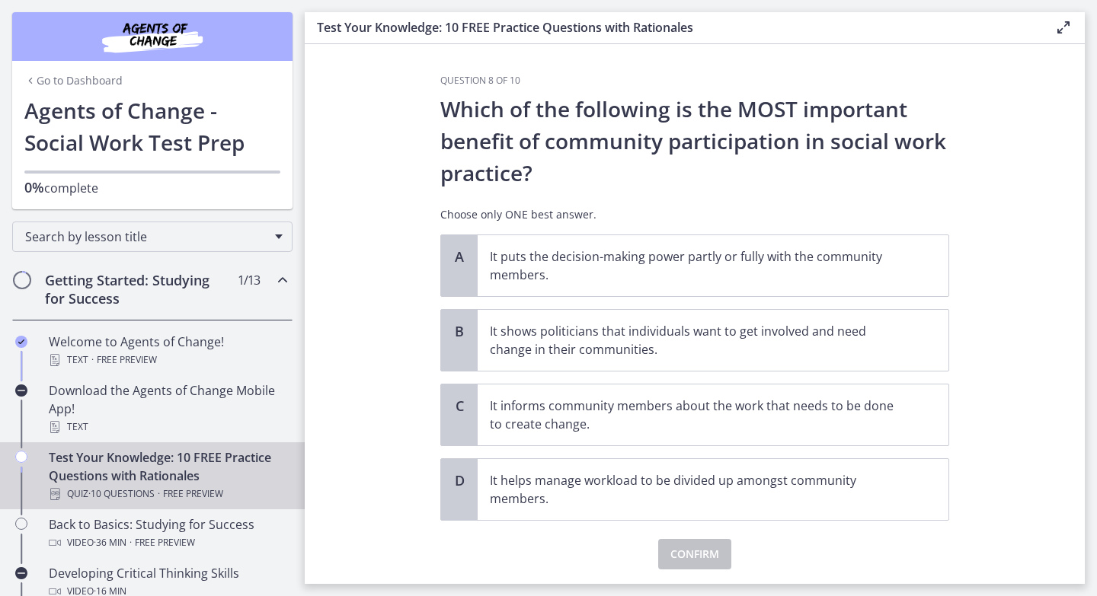
click at [1067, 440] on section "Question 8 of 10 Which of the following is the MOST important benefit of commun…" at bounding box center [695, 314] width 780 height 540
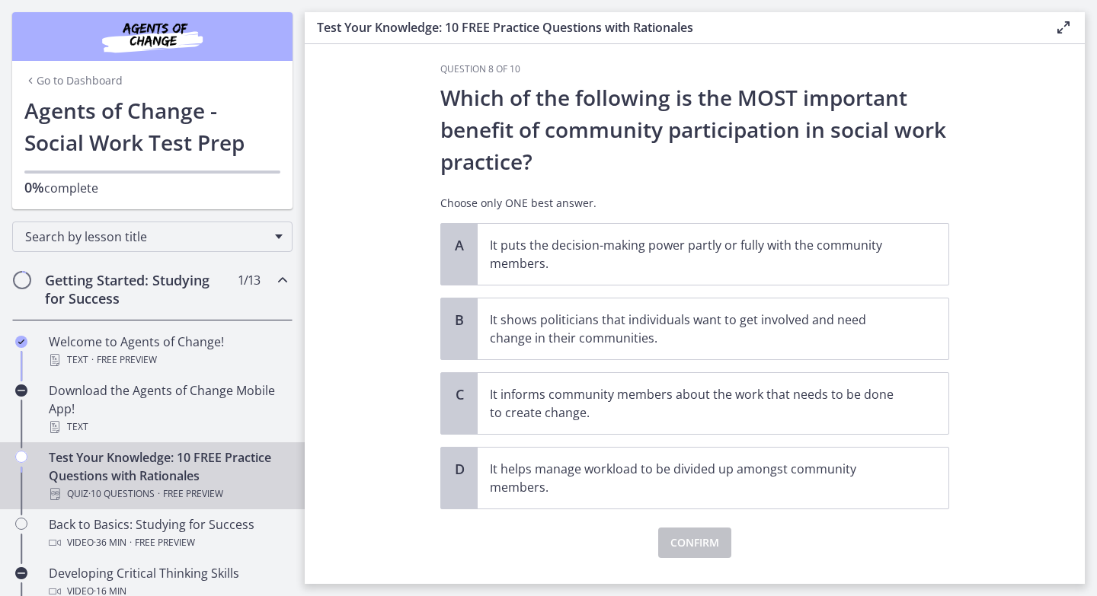
scroll to position [9, 0]
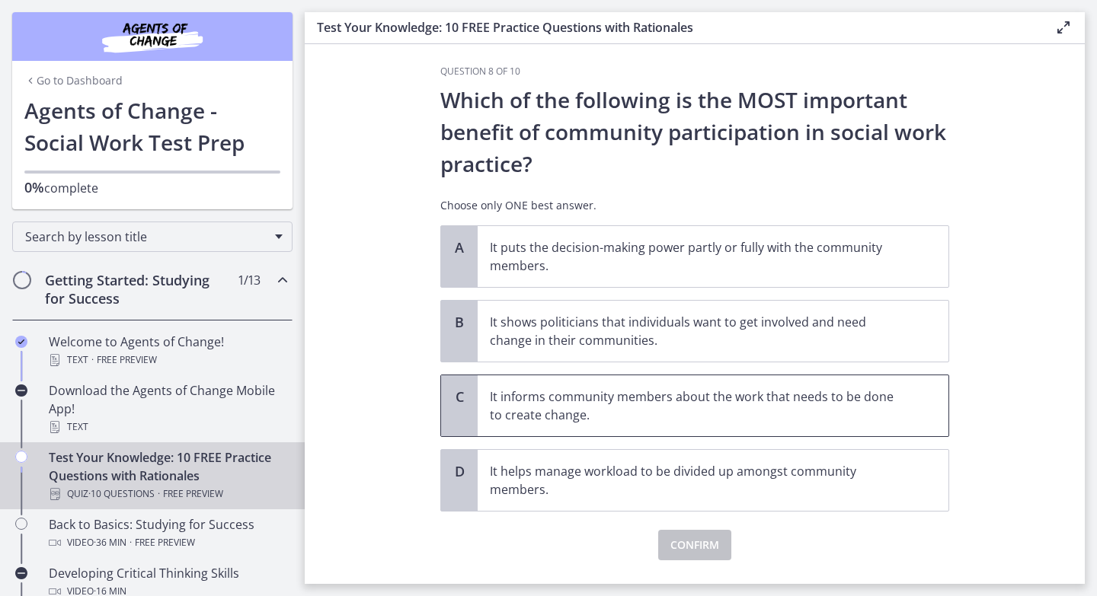
click at [891, 400] on p "It informs community members about the work that needs to be done to create cha…" at bounding box center [698, 406] width 416 height 37
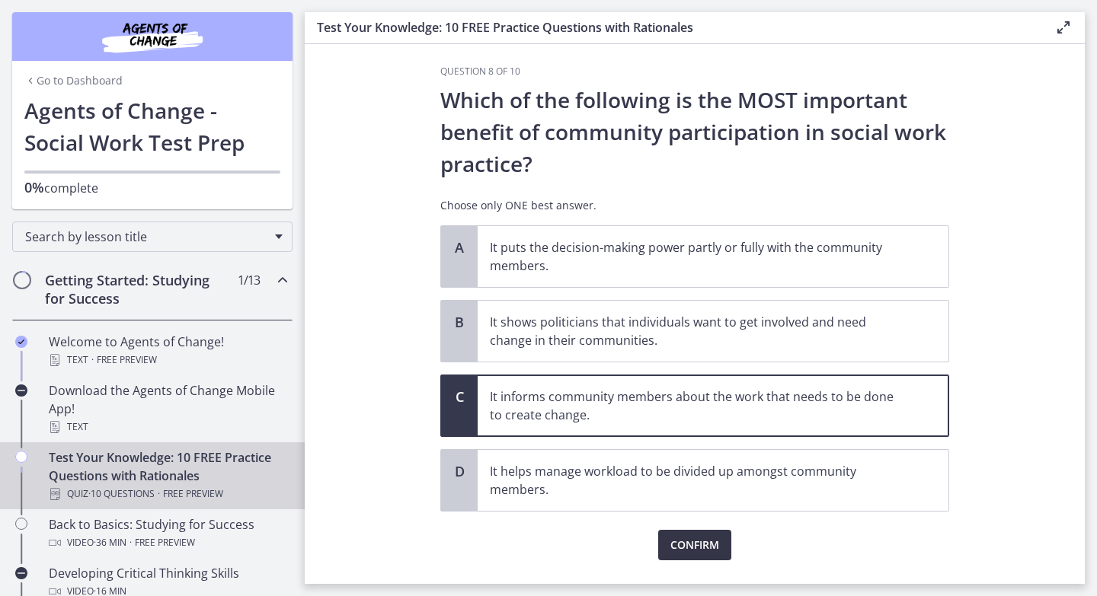
click at [712, 542] on span "Confirm" at bounding box center [694, 545] width 49 height 18
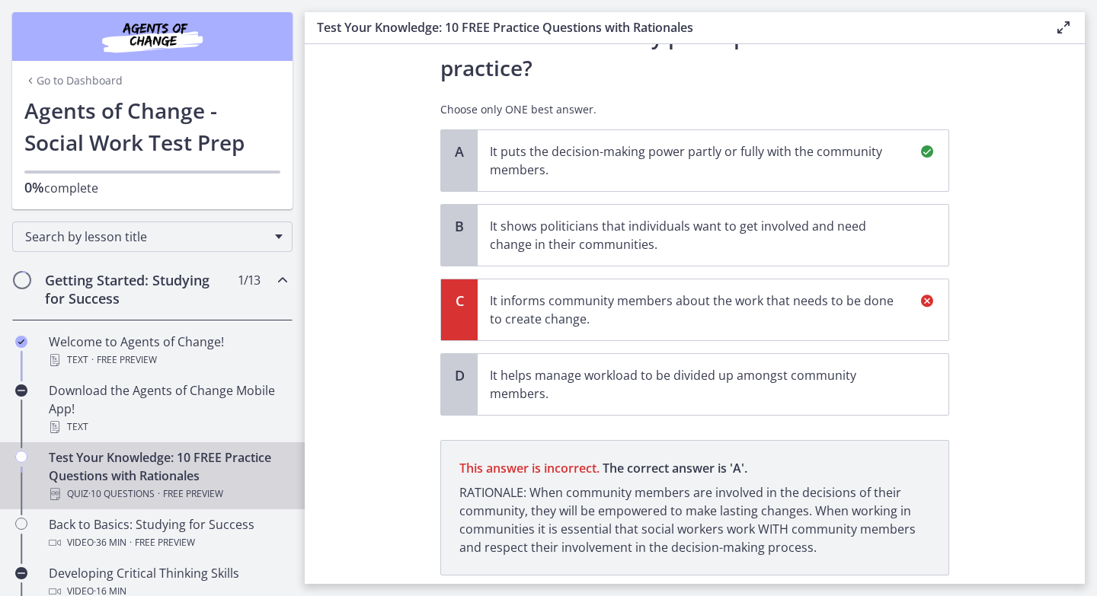
scroll to position [206, 0]
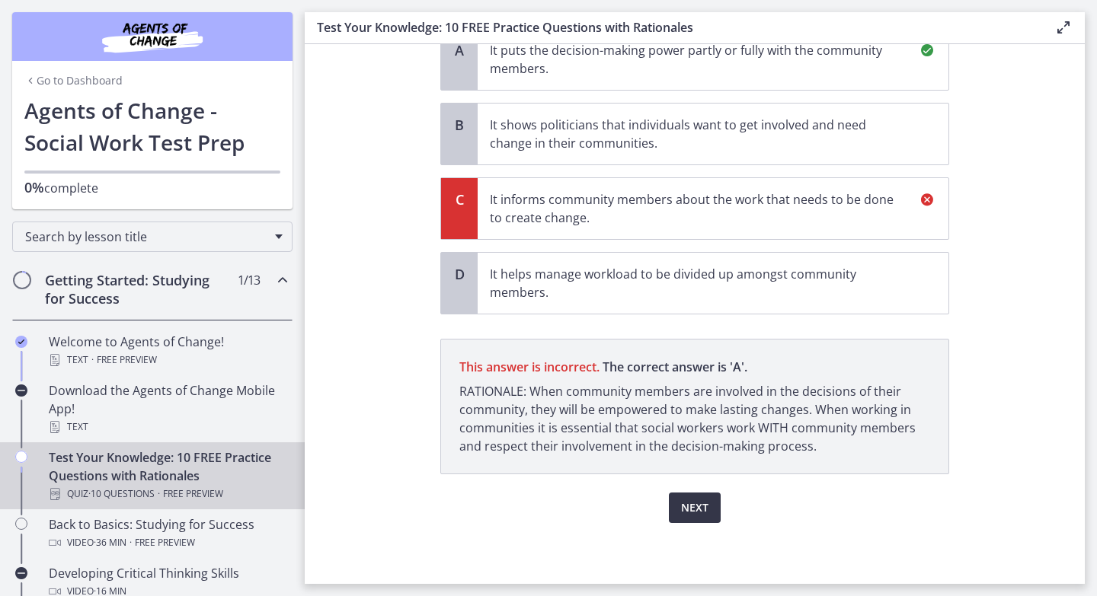
click at [699, 504] on span "Next" at bounding box center [694, 508] width 27 height 18
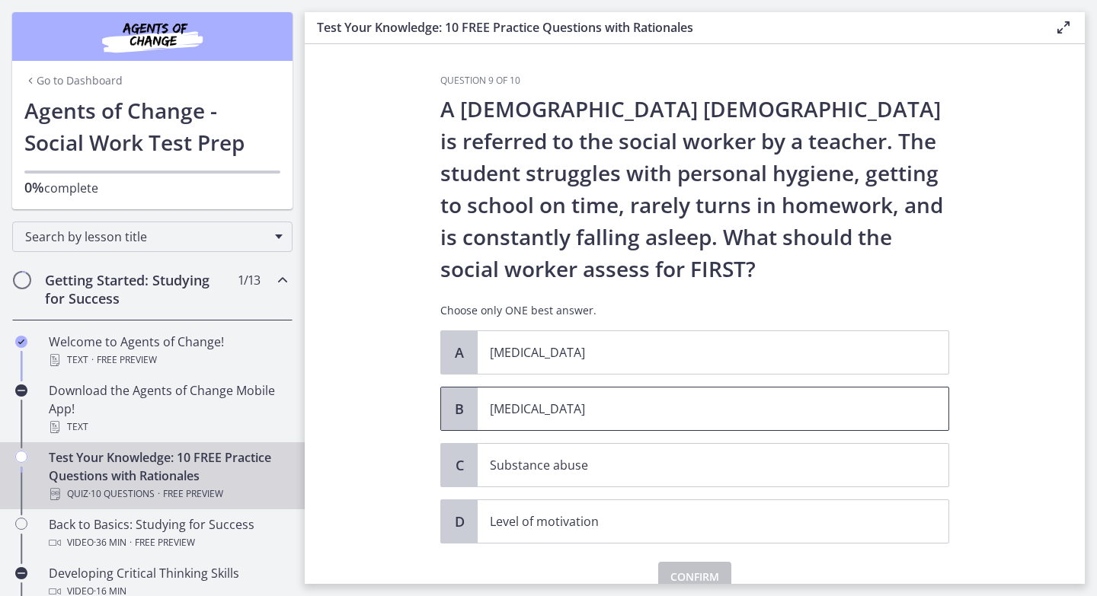
click at [687, 411] on p "[MEDICAL_DATA]" at bounding box center [698, 409] width 416 height 18
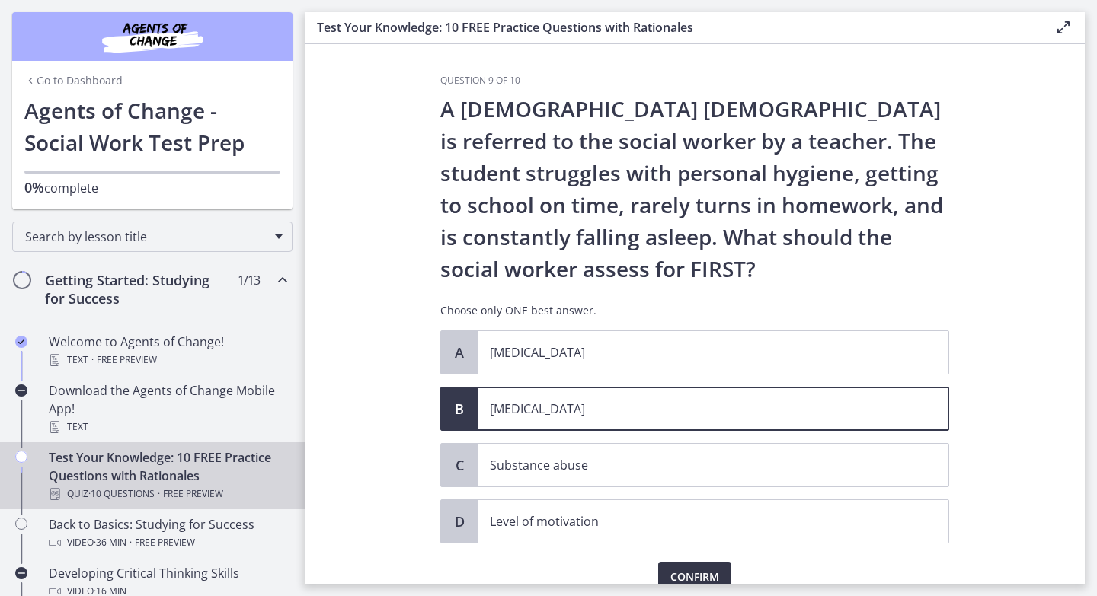
click at [711, 577] on span "Confirm" at bounding box center [694, 577] width 49 height 18
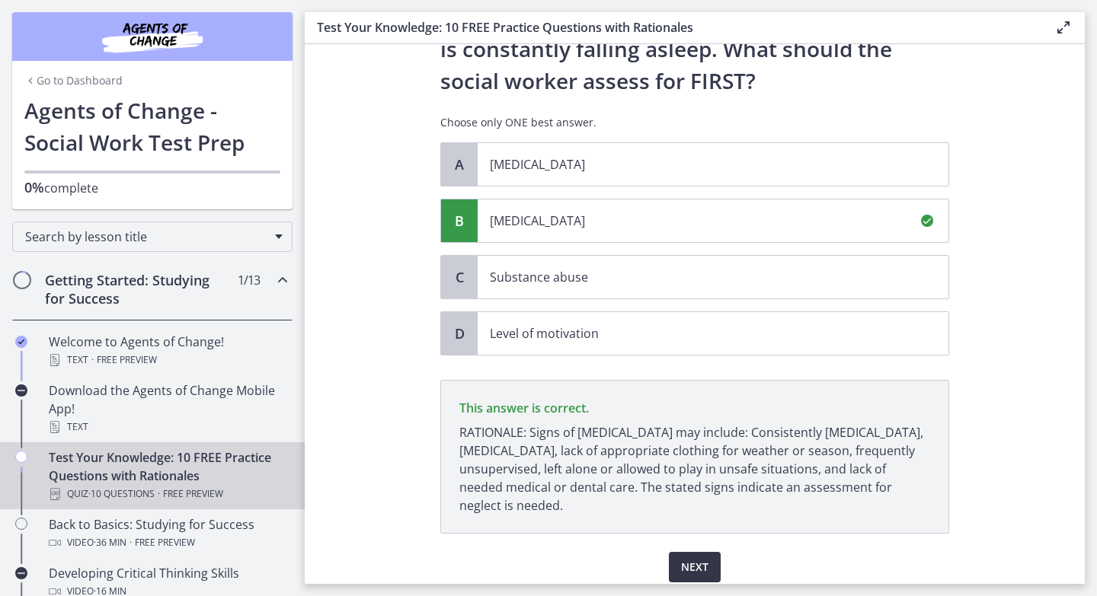
scroll to position [248, 0]
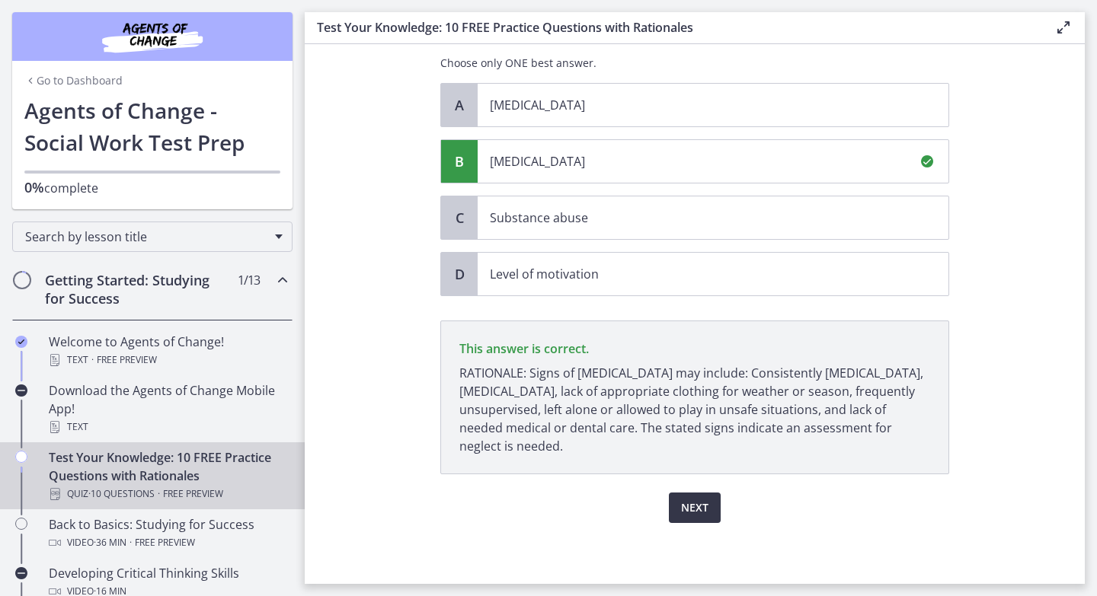
click at [687, 509] on span "Next" at bounding box center [694, 508] width 27 height 18
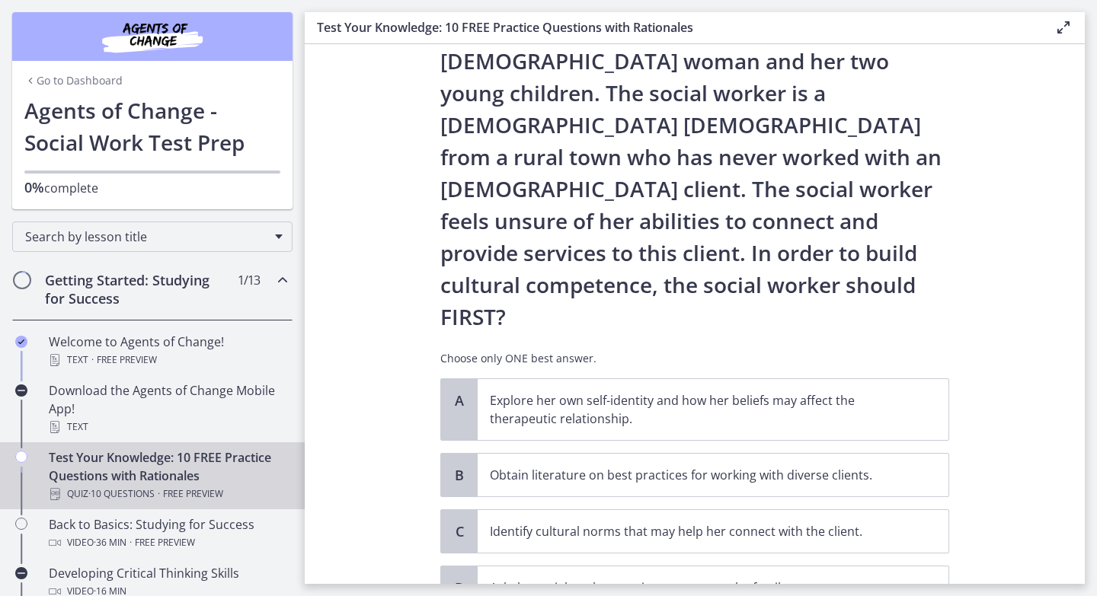
scroll to position [114, 0]
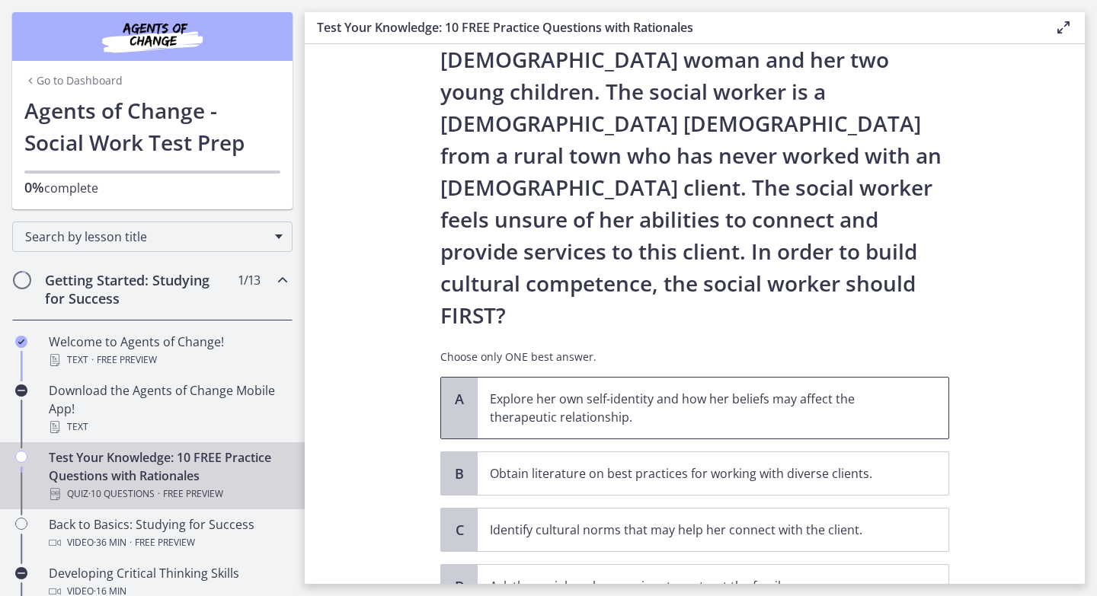
click at [806, 390] on p "Explore her own self-identity and how her beliefs may affect the therapeutic re…" at bounding box center [698, 408] width 416 height 37
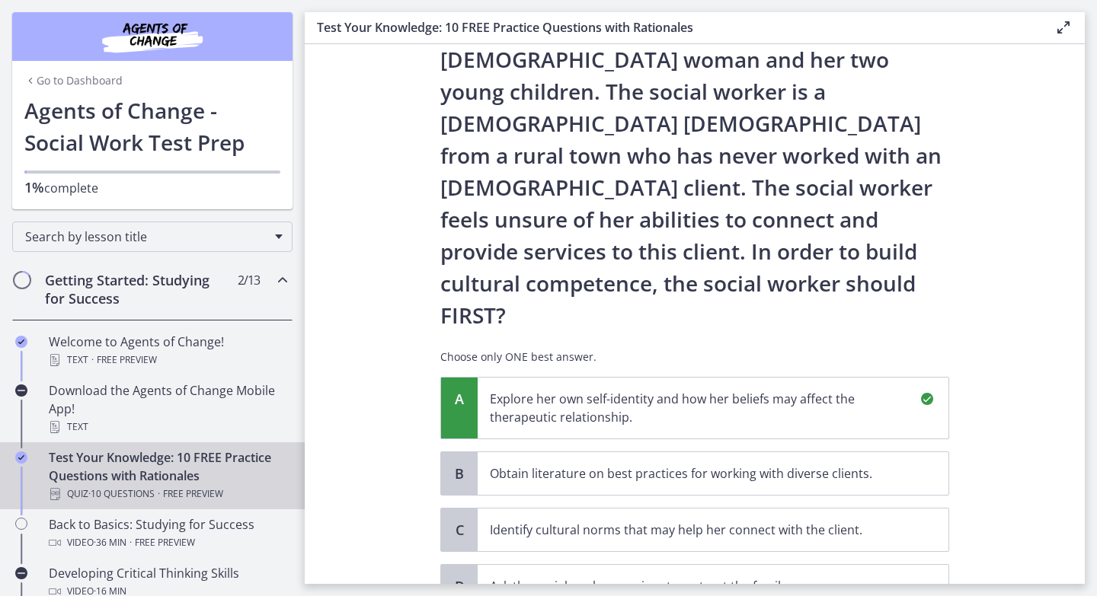
scroll to position [362, 0]
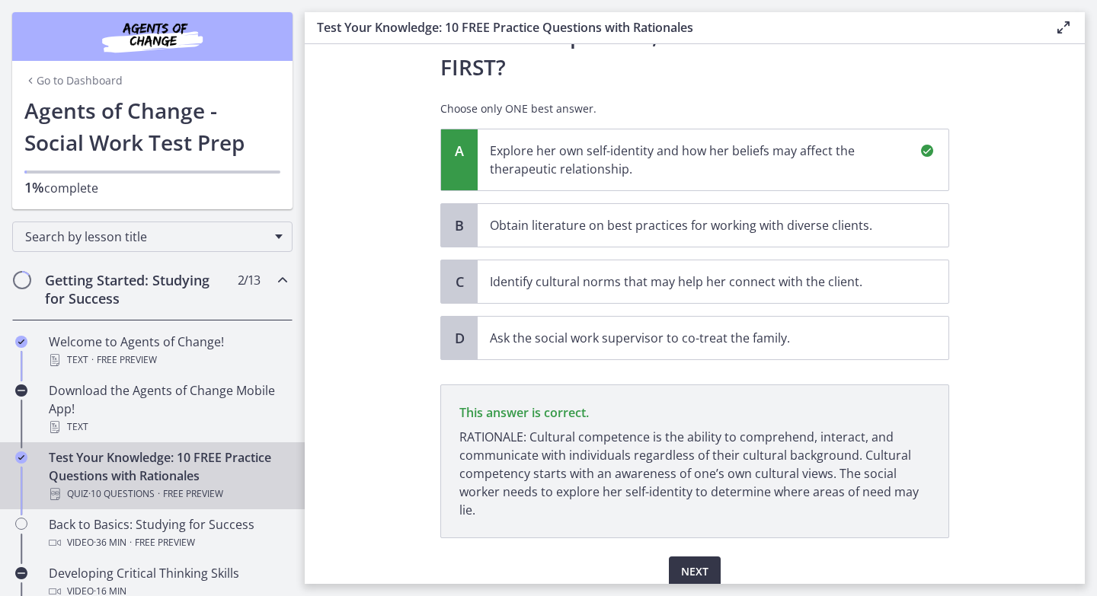
click at [692, 563] on span "Next" at bounding box center [694, 572] width 27 height 18
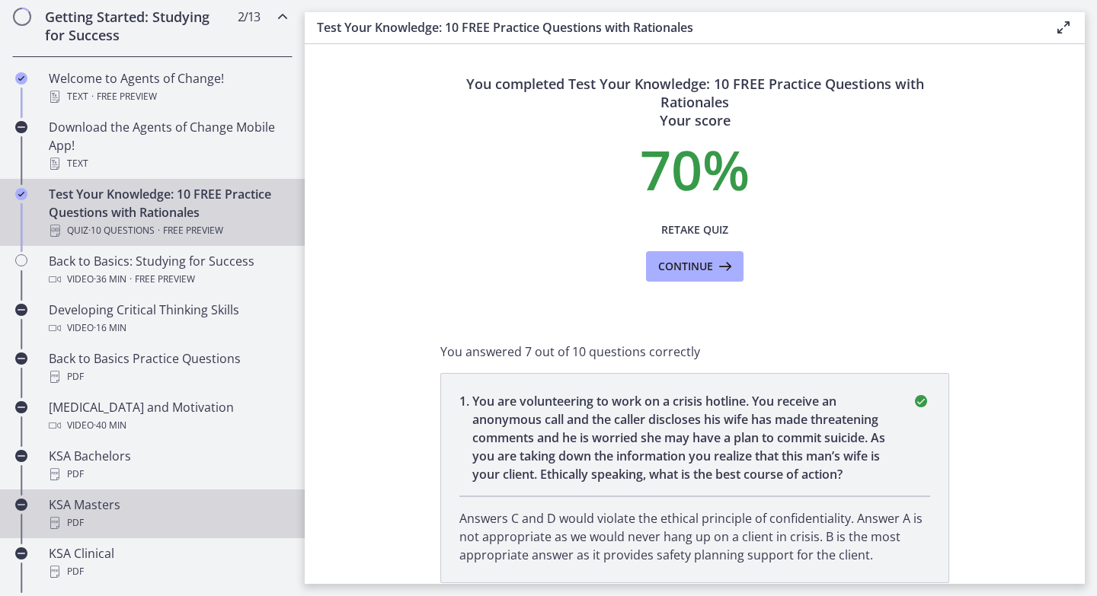
scroll to position [0, 0]
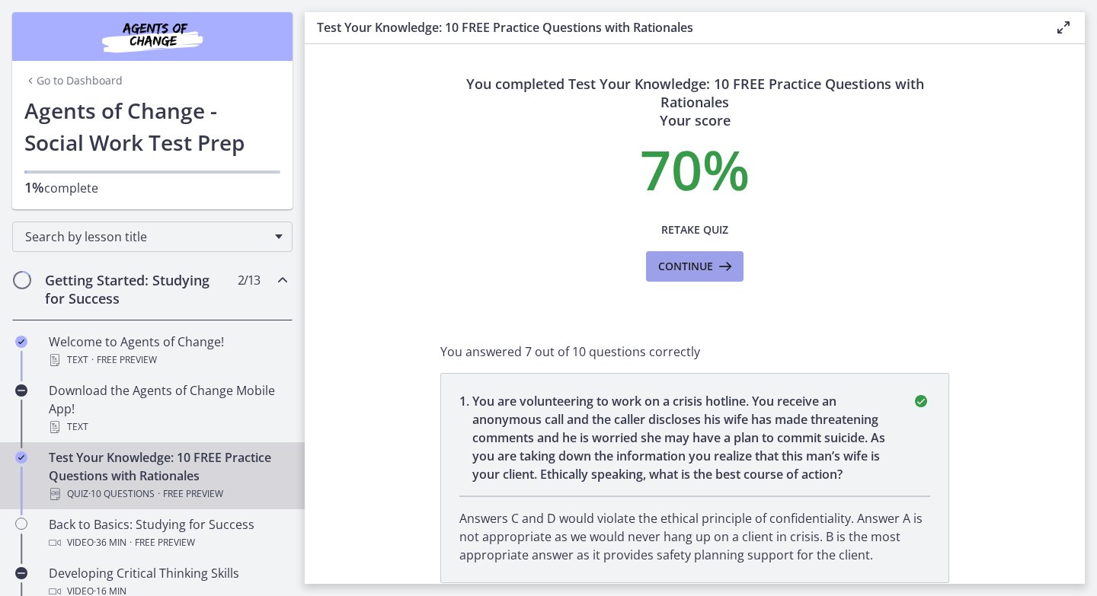
click at [704, 273] on span "Continue" at bounding box center [685, 266] width 55 height 18
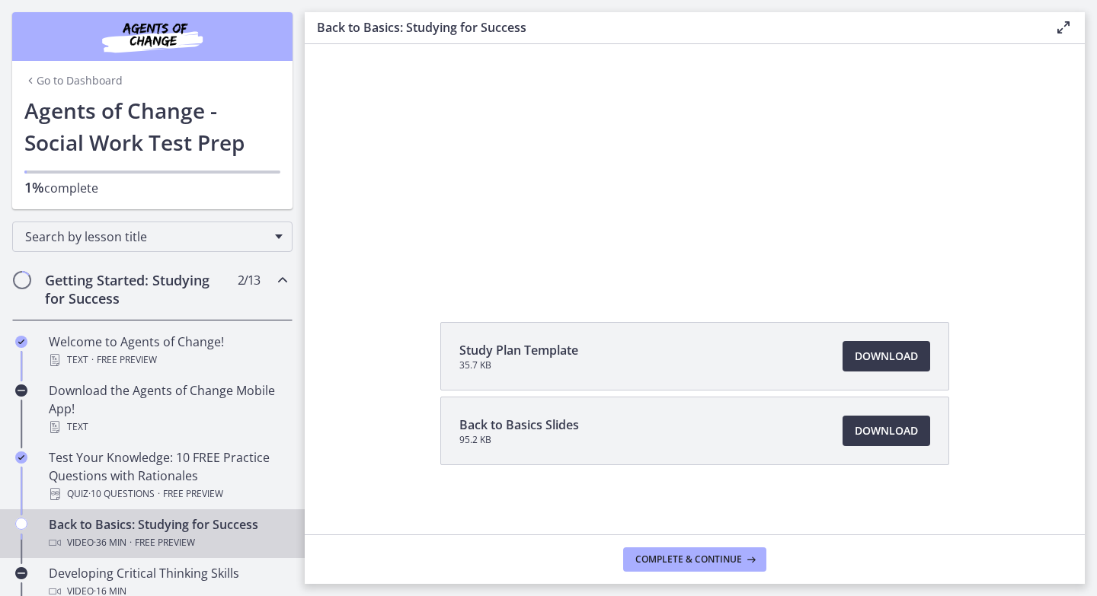
scroll to position [149, 0]
click at [891, 360] on span "Download Opens in a new window" at bounding box center [886, 354] width 63 height 18
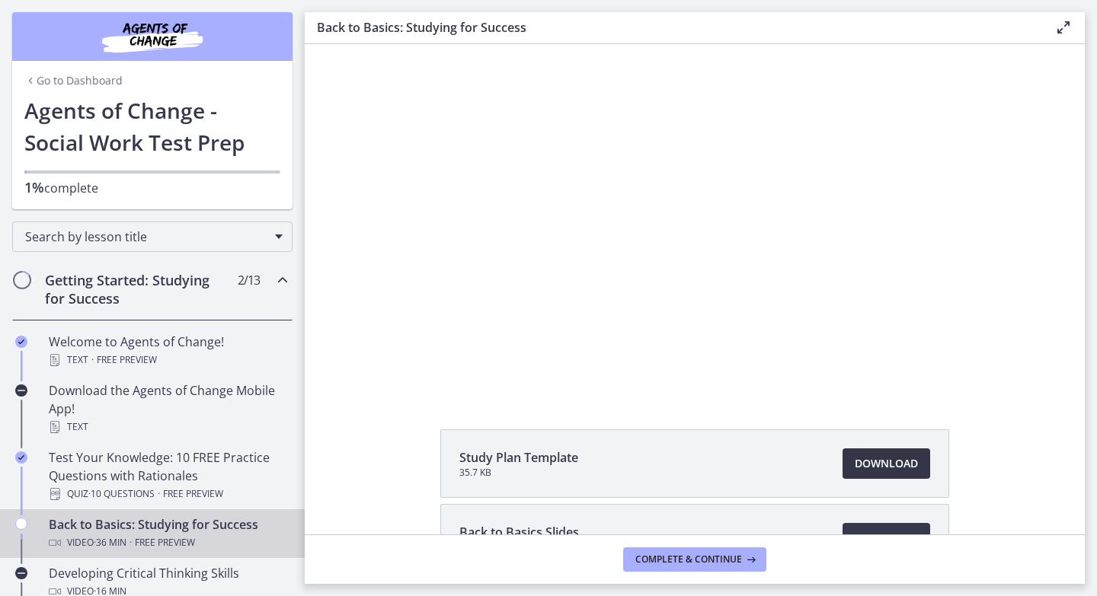
scroll to position [36, 0]
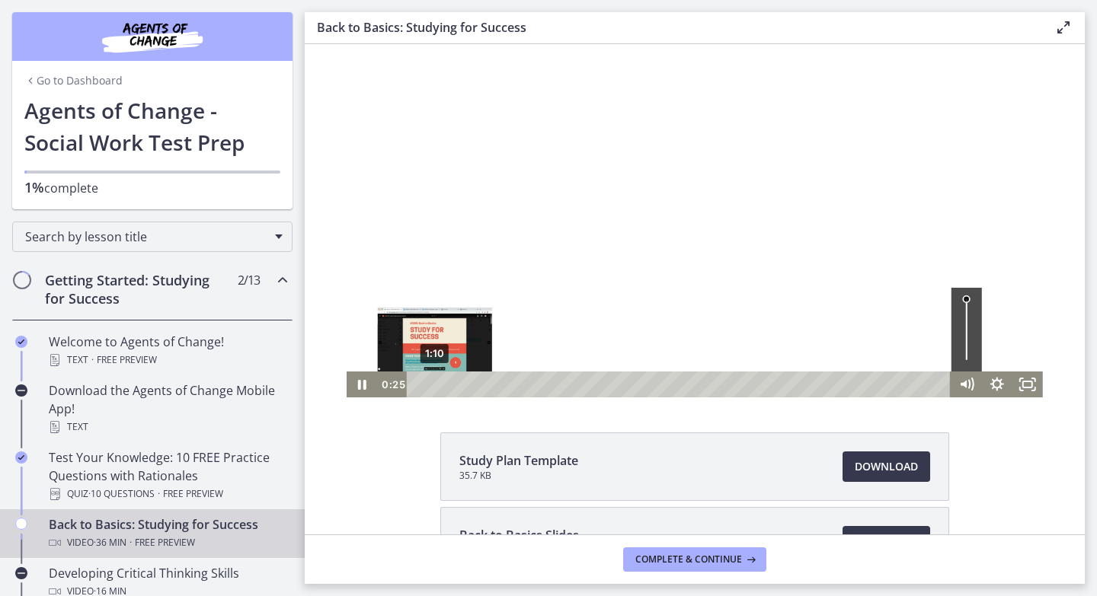
click at [435, 388] on div "1:10" at bounding box center [680, 385] width 526 height 26
click at [444, 387] on div "1:47" at bounding box center [680, 385] width 526 height 26
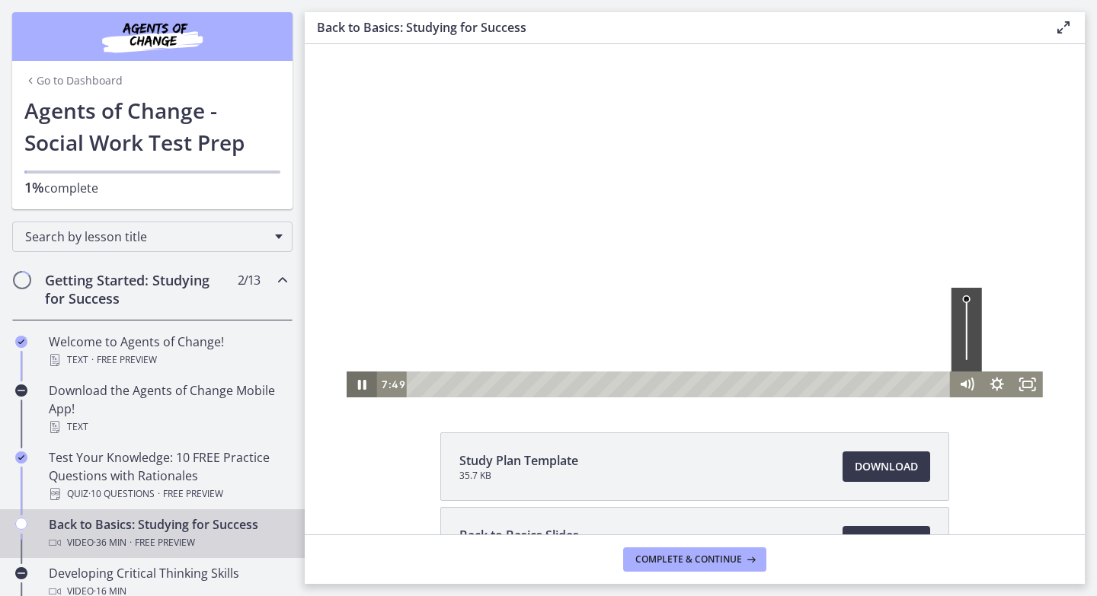
click at [360, 380] on icon "Pause" at bounding box center [362, 385] width 8 height 10
click at [369, 385] on icon "Play Video" at bounding box center [363, 384] width 37 height 31
click at [363, 387] on icon "Pause" at bounding box center [362, 384] width 37 height 31
click at [363, 382] on icon "Play Video" at bounding box center [363, 385] width 9 height 13
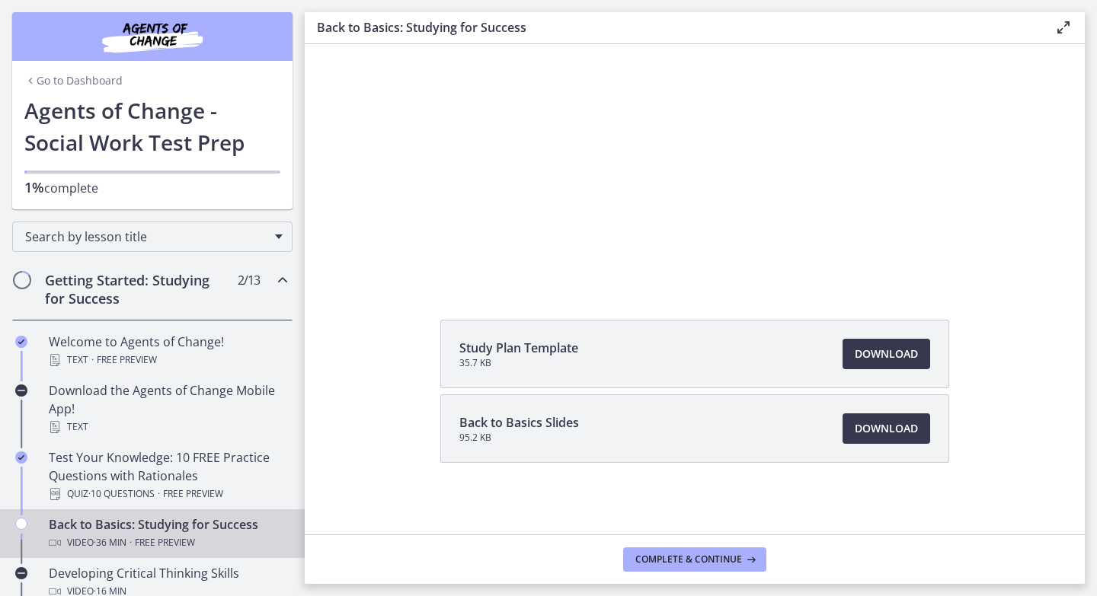
scroll to position [150, 0]
click at [874, 427] on span "Download Opens in a new window" at bounding box center [886, 427] width 63 height 18
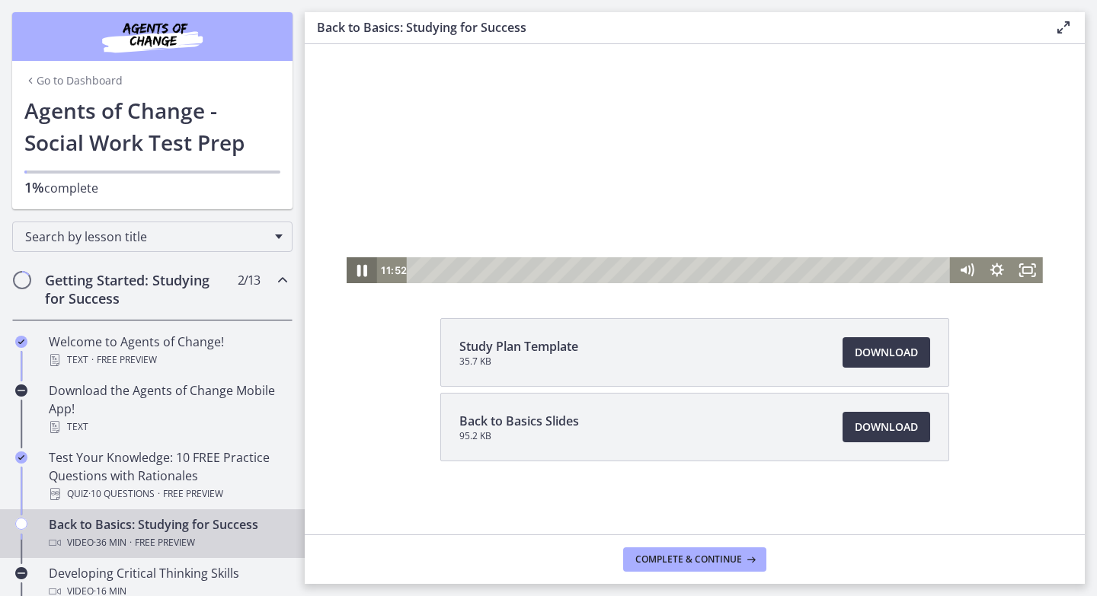
click at [361, 273] on icon "Pause" at bounding box center [362, 270] width 37 height 31
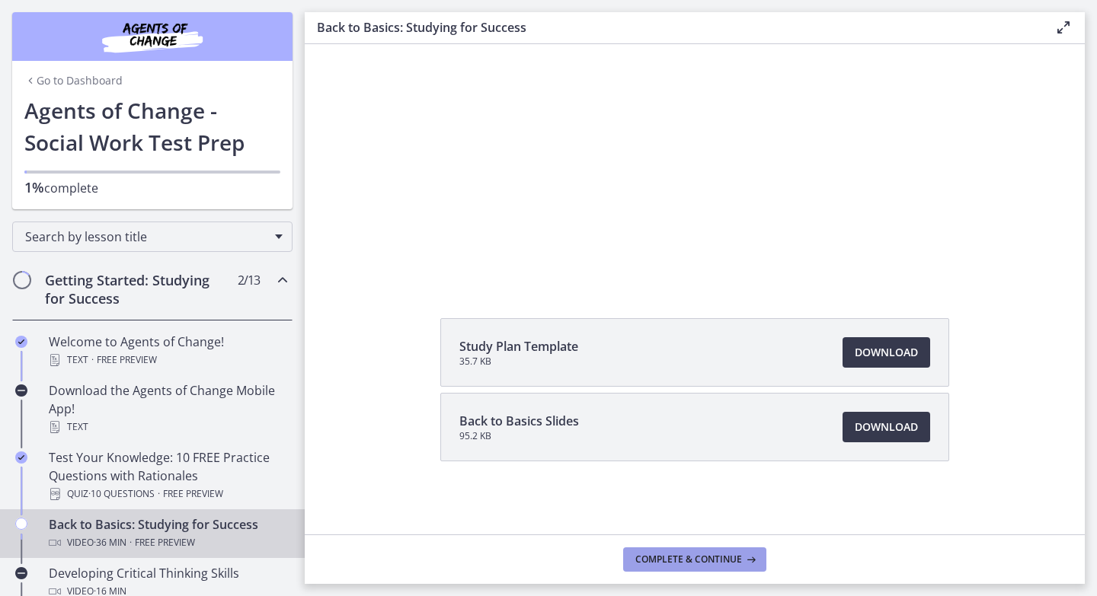
click at [696, 565] on span "Complete & continue" at bounding box center [688, 560] width 107 height 12
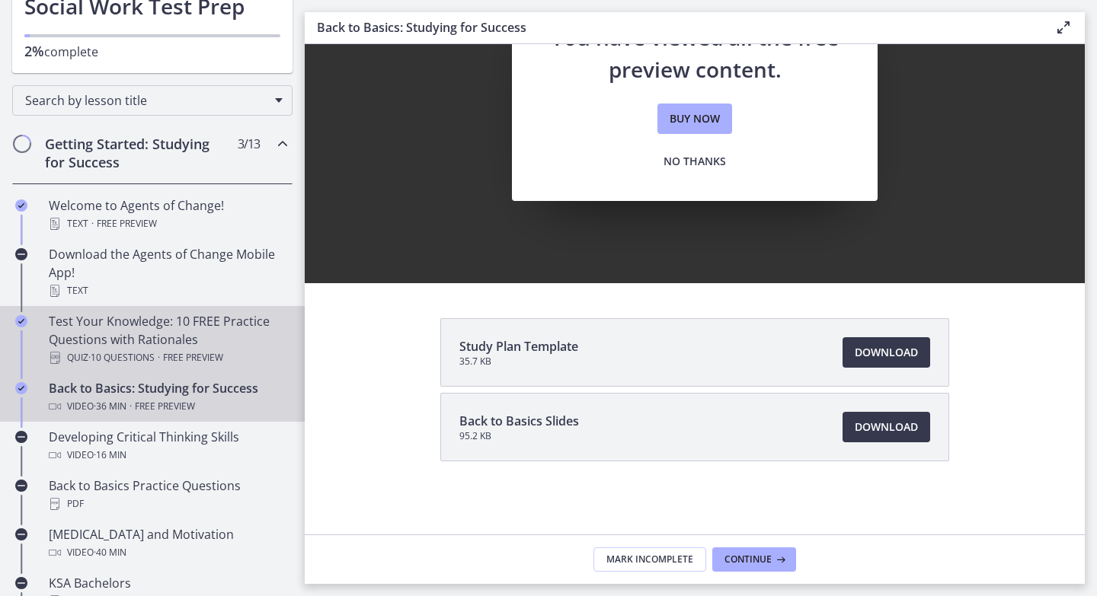
scroll to position [137, 0]
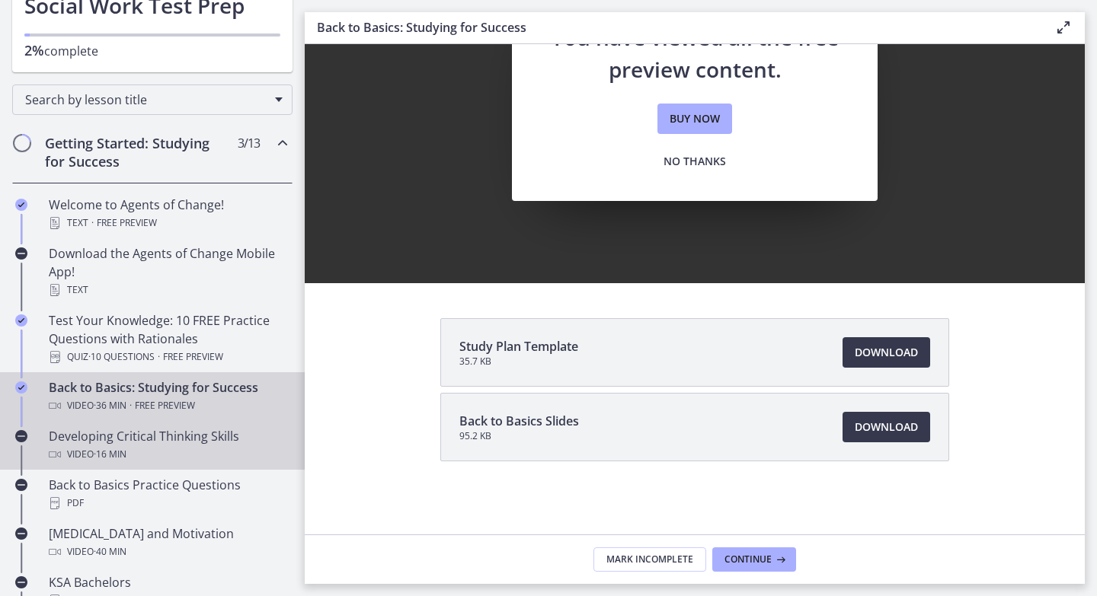
click at [213, 429] on div "Developing Critical Thinking Skills Video · 16 min" at bounding box center [168, 445] width 238 height 37
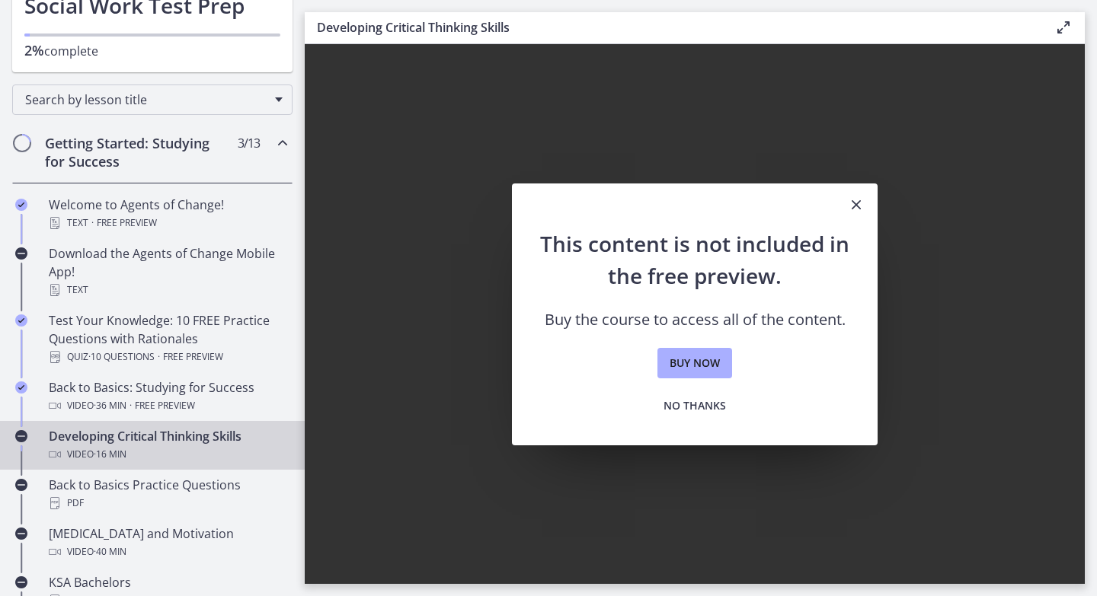
click at [852, 208] on icon "Close" at bounding box center [856, 205] width 18 height 18
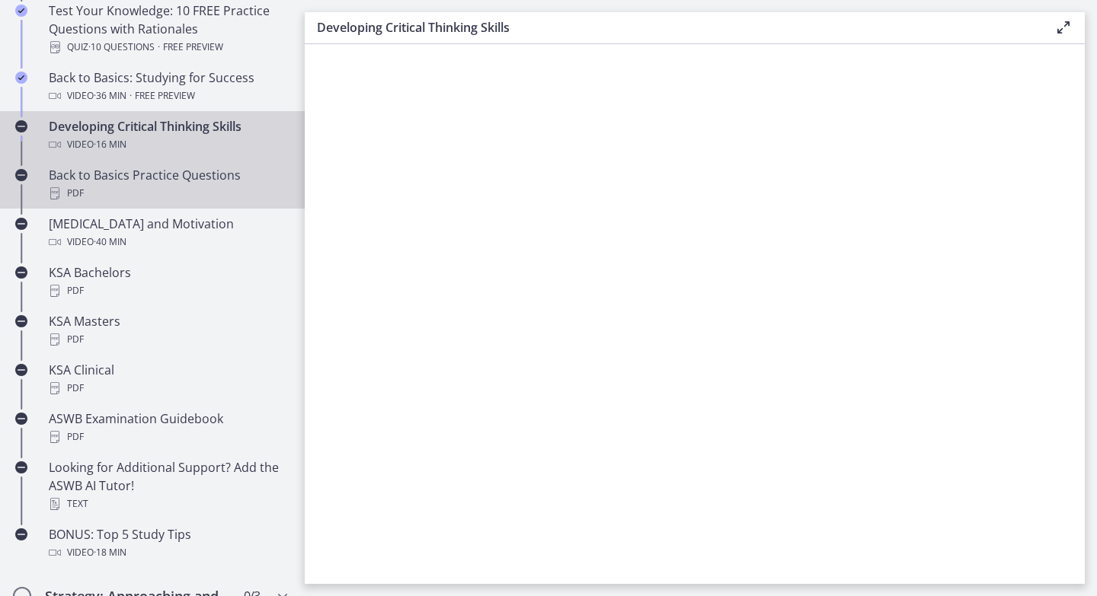
scroll to position [454, 0]
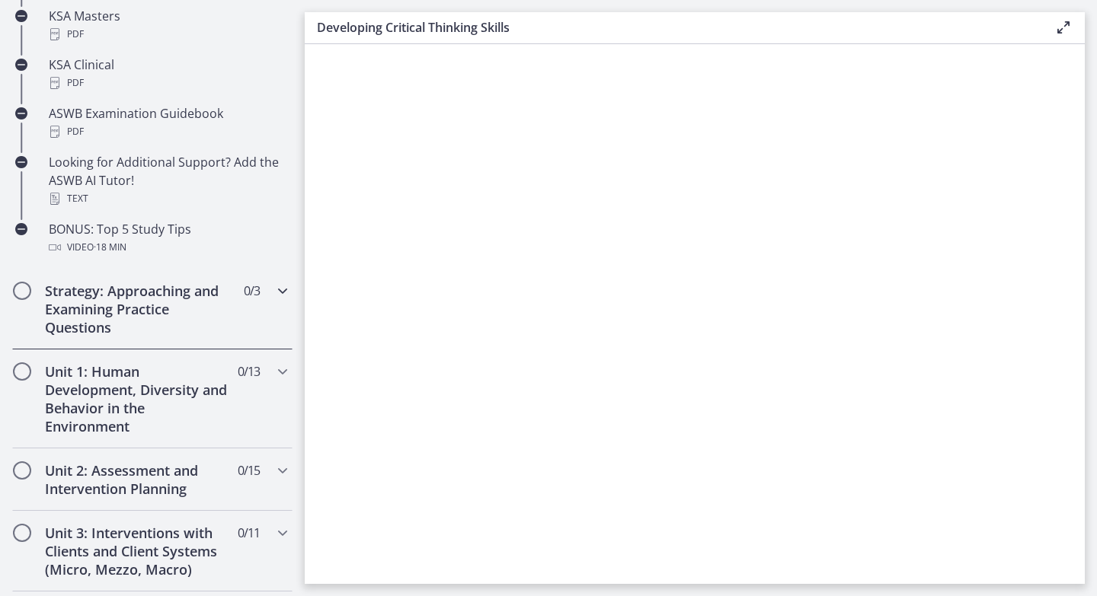
click at [192, 313] on h2 "Strategy: Approaching and Examining Practice Questions" at bounding box center [138, 309] width 186 height 55
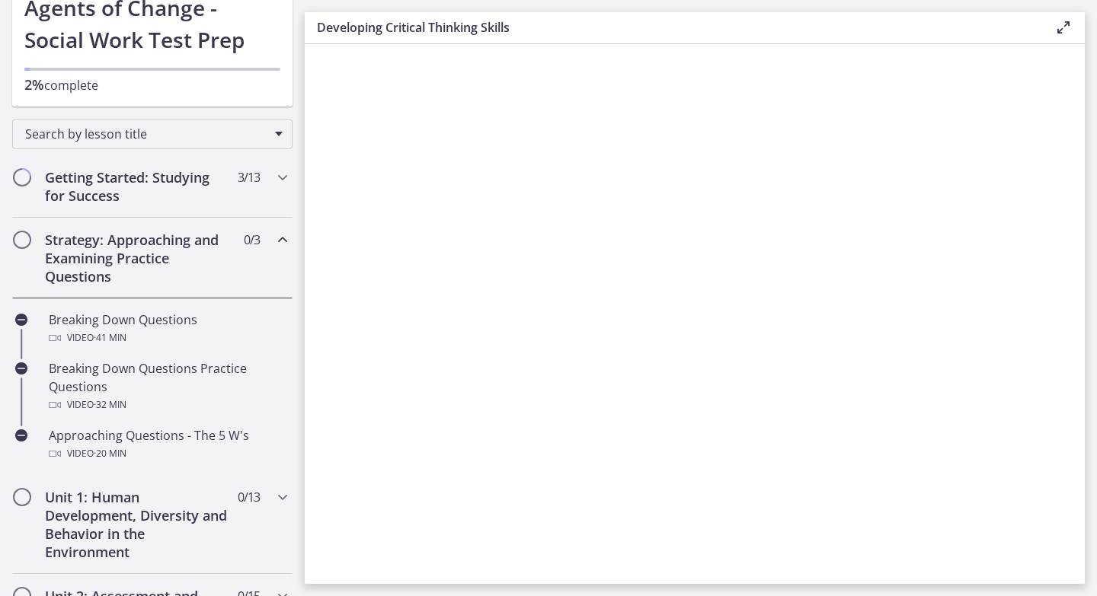
scroll to position [0, 0]
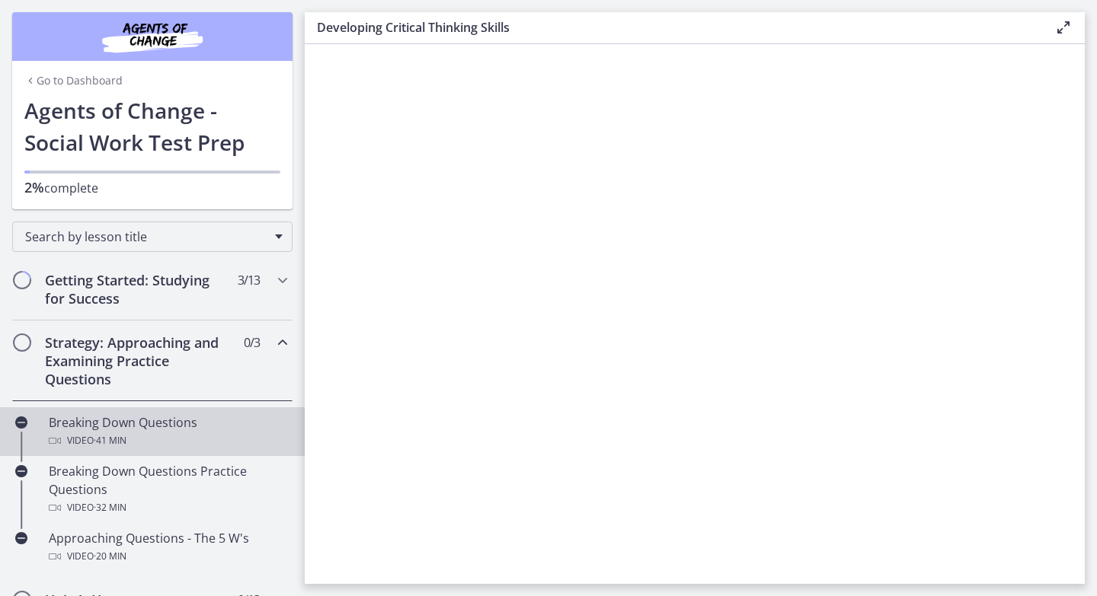
click at [77, 440] on div "Video · 41 min" at bounding box center [168, 441] width 238 height 18
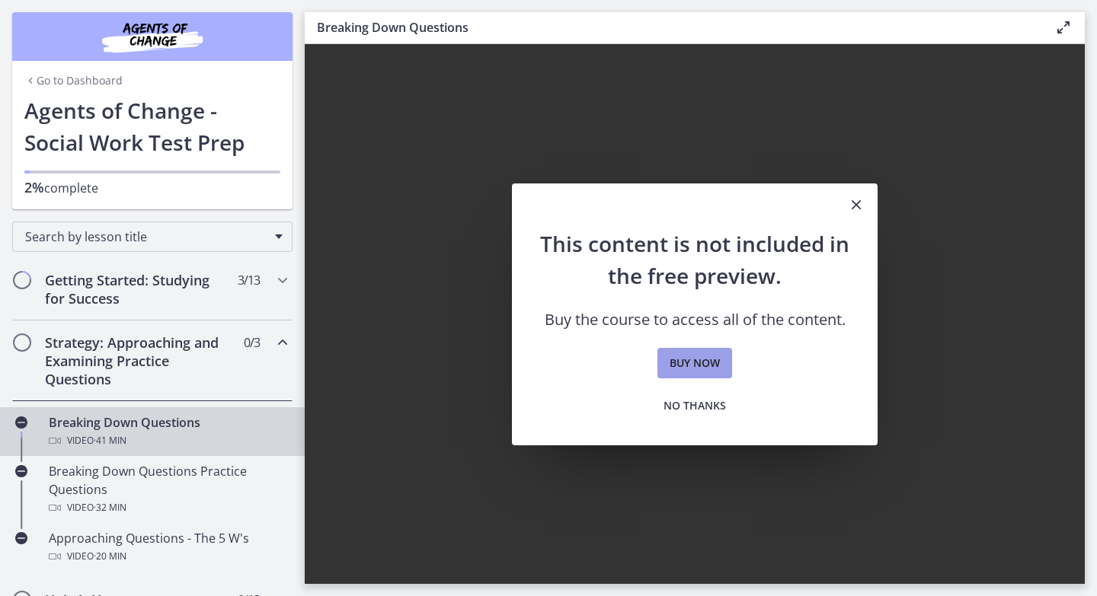
click at [715, 361] on span "Buy now" at bounding box center [695, 363] width 50 height 18
